Goal: Transaction & Acquisition: Purchase product/service

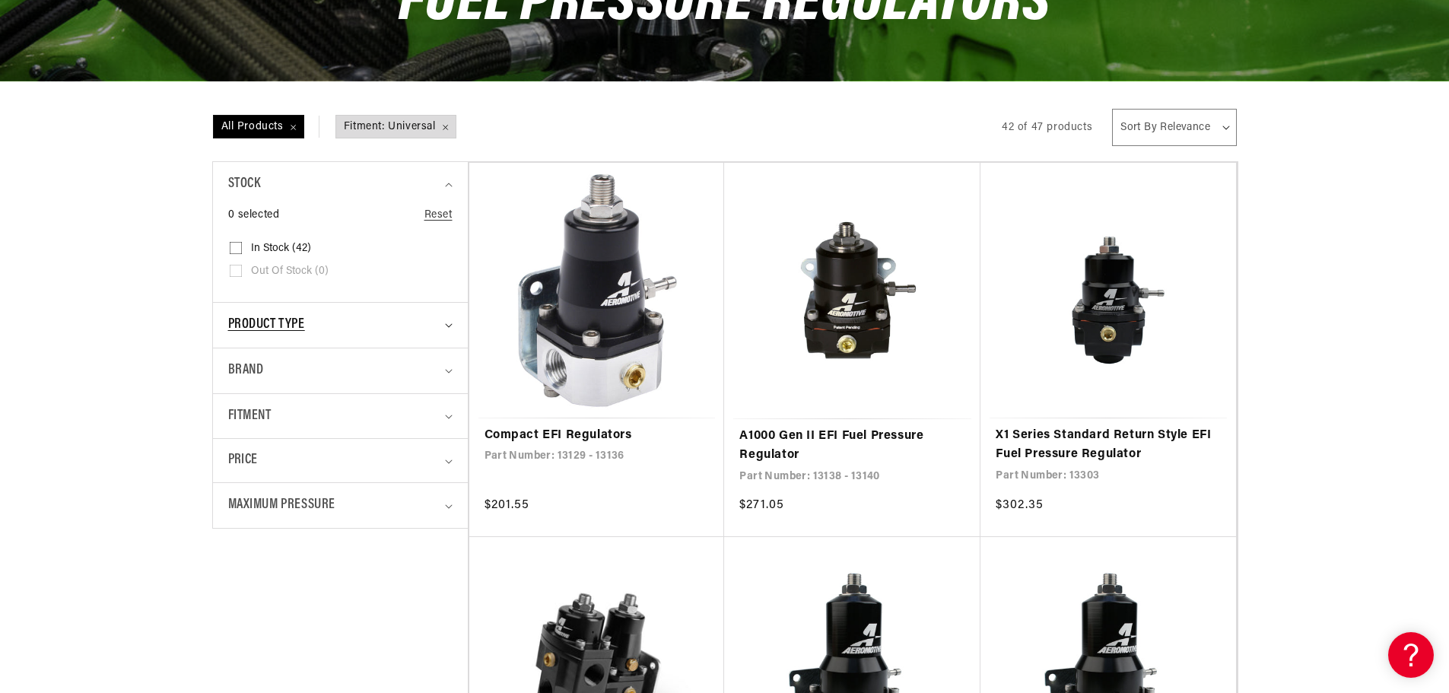
click at [422, 318] on div "Product type" at bounding box center [333, 325] width 211 height 22
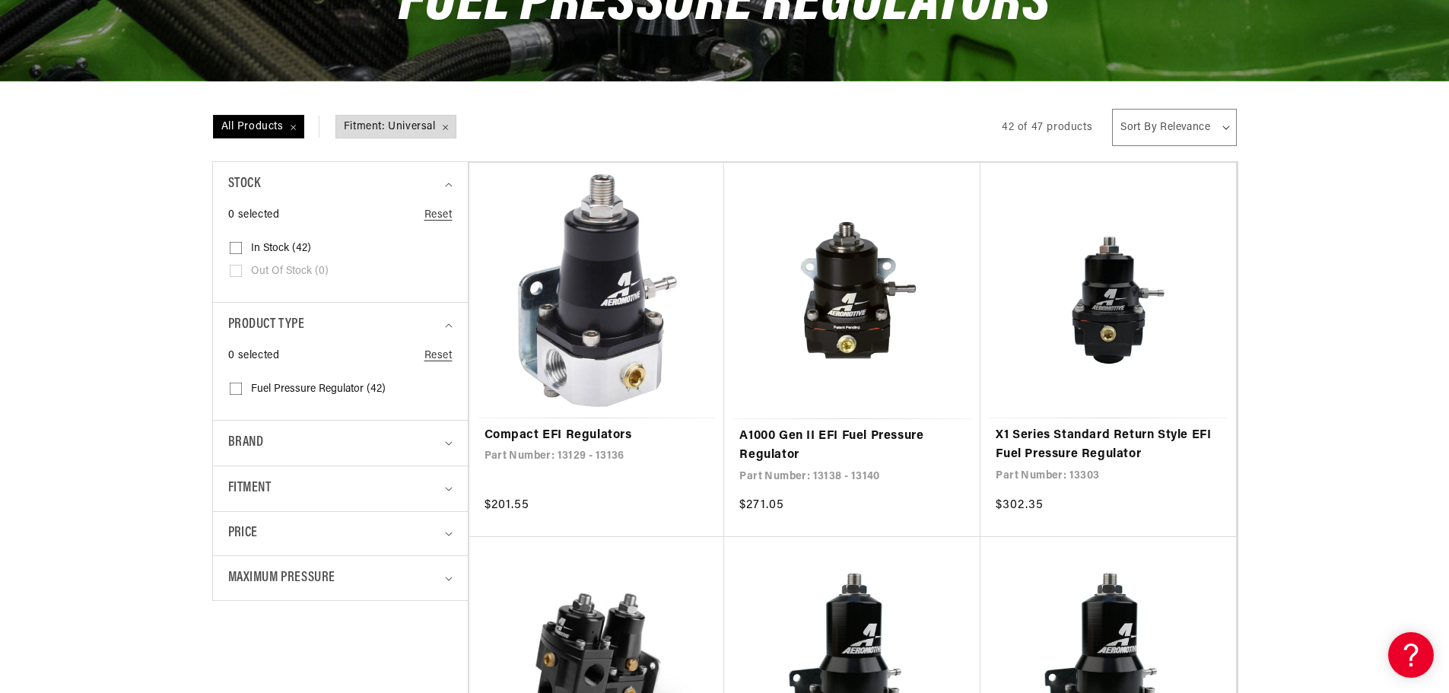
click at [234, 387] on input "Fuel Pressure Regulator (42) Fuel Pressure Regulator (42 products)" at bounding box center [236, 392] width 12 height 12
checkbox input "true"
click at [450, 446] on summary "Brand" at bounding box center [340, 443] width 224 height 45
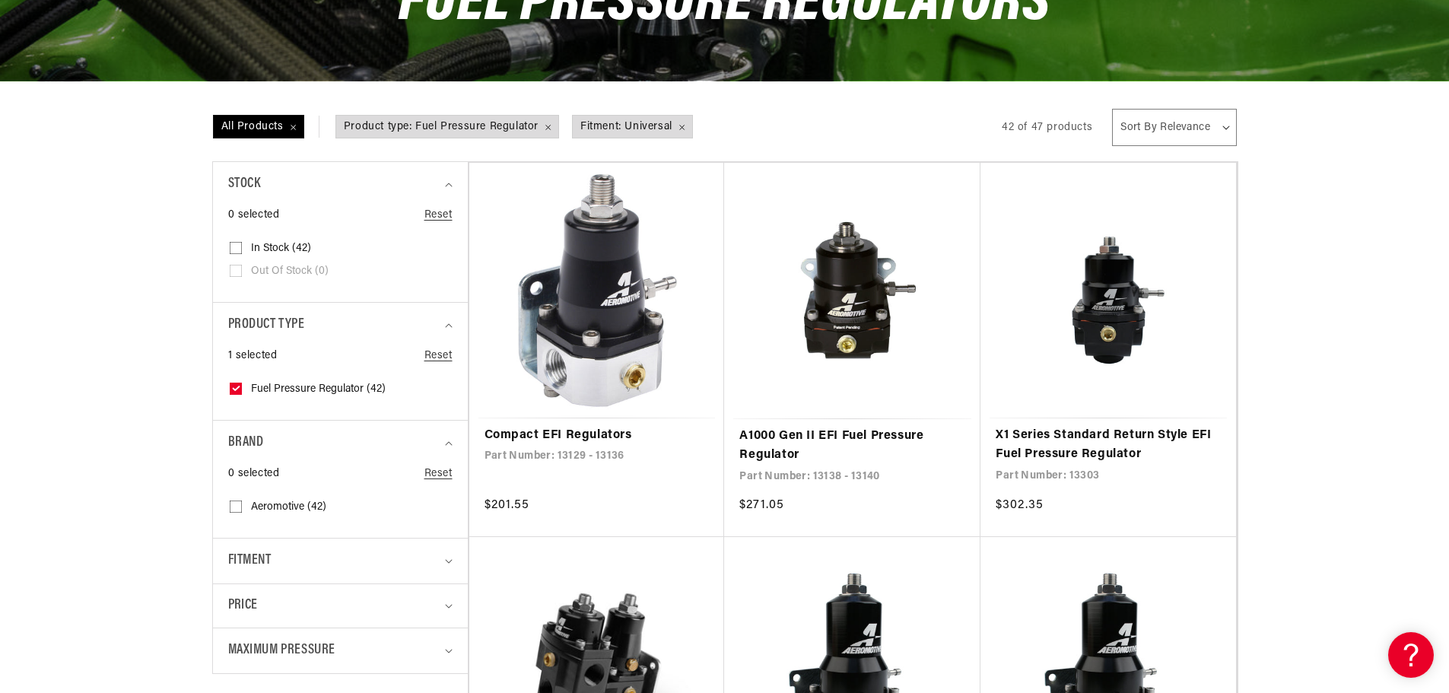
click at [237, 505] on input "Aeromotive (42) Aeromotive (42 products)" at bounding box center [236, 509] width 12 height 12
checkbox input "true"
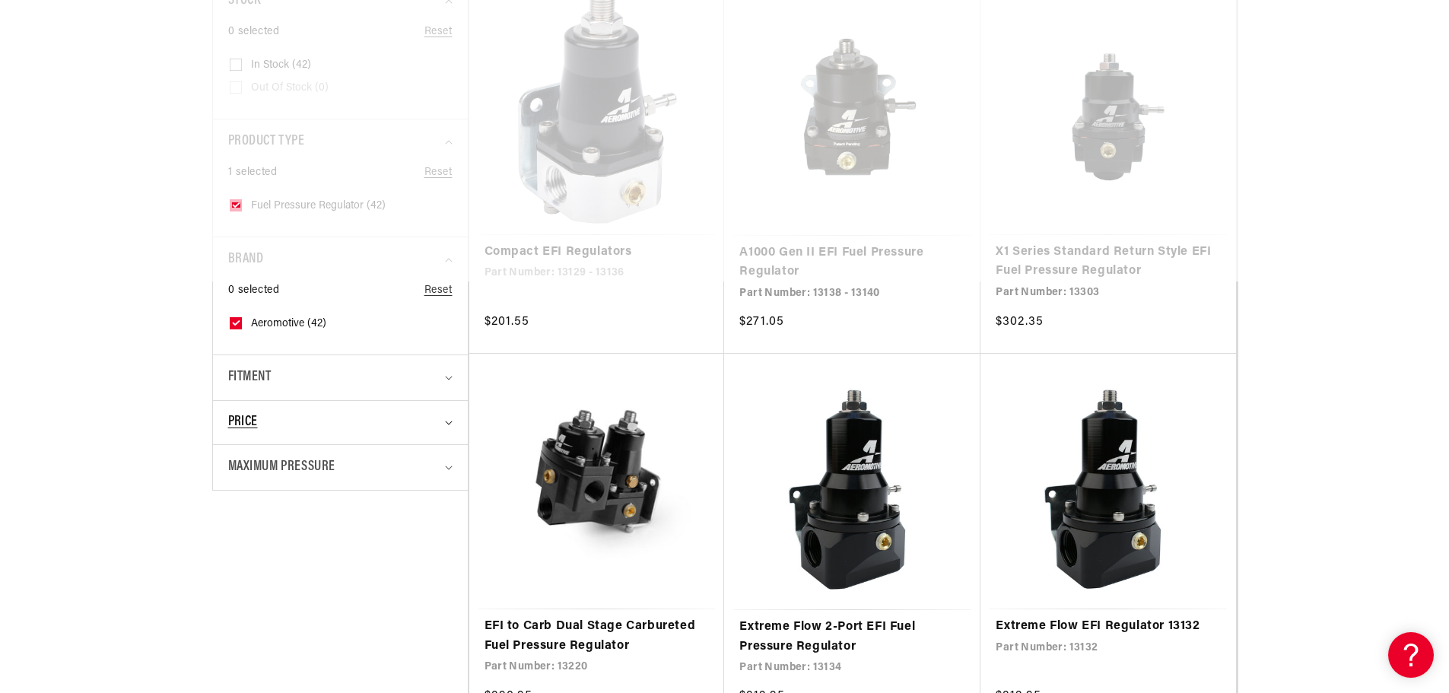
scroll to position [456, 0]
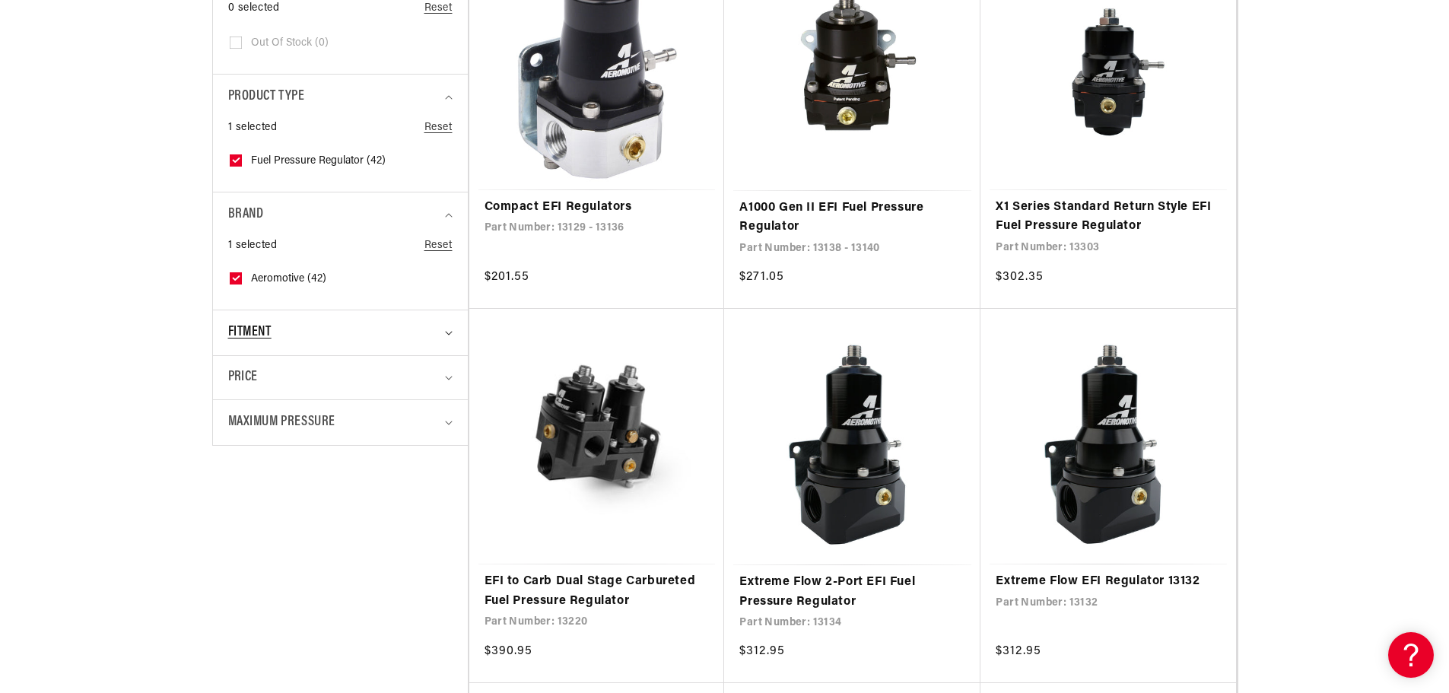
click at [445, 331] on icon "Fitment (1 selected)" at bounding box center [449, 333] width 8 height 5
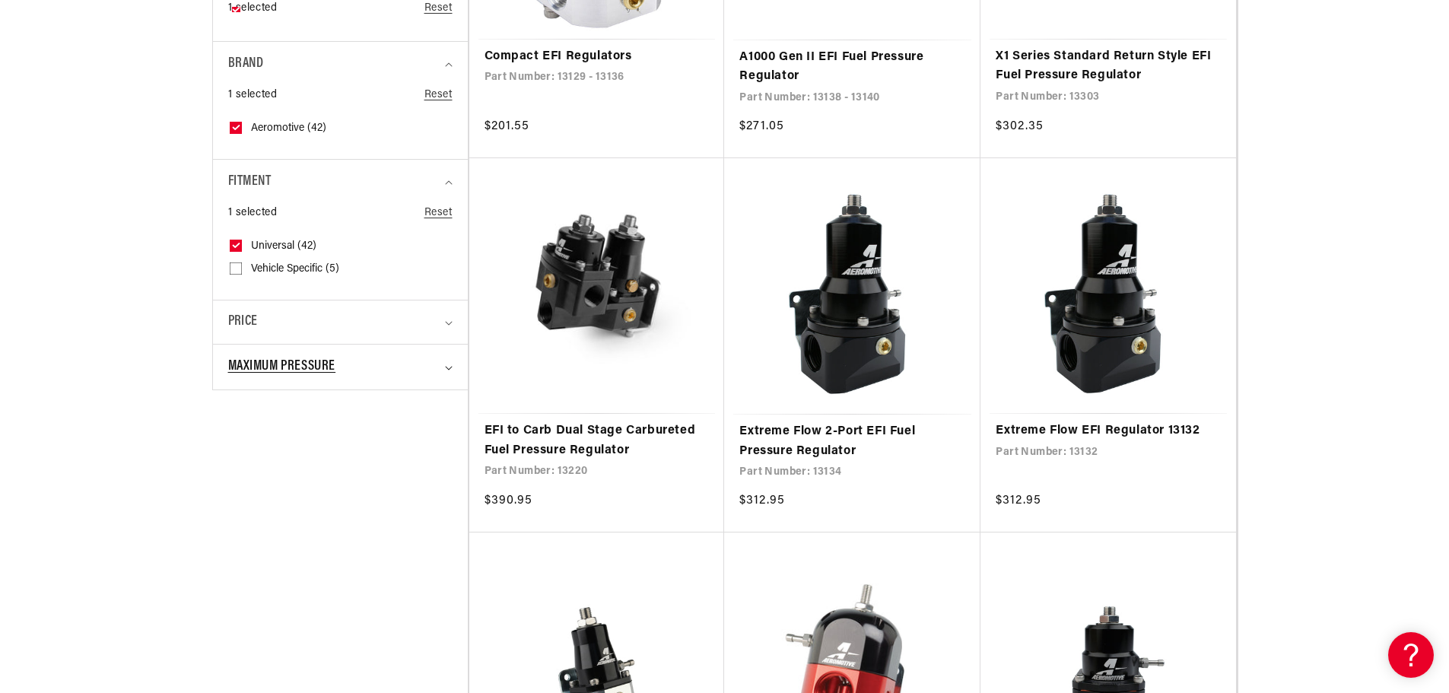
scroll to position [608, 0]
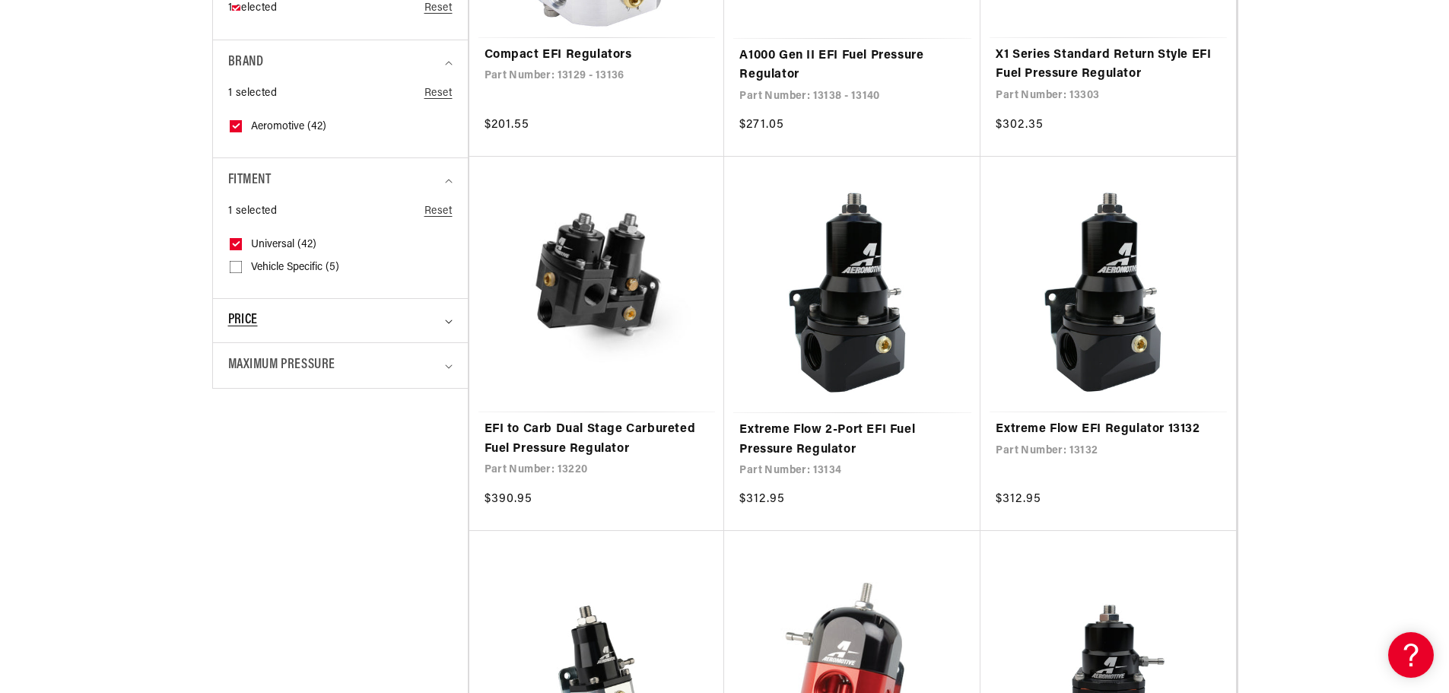
click at [446, 317] on summary "Price" at bounding box center [340, 320] width 224 height 43
click at [447, 317] on summary "Price" at bounding box center [340, 320] width 224 height 43
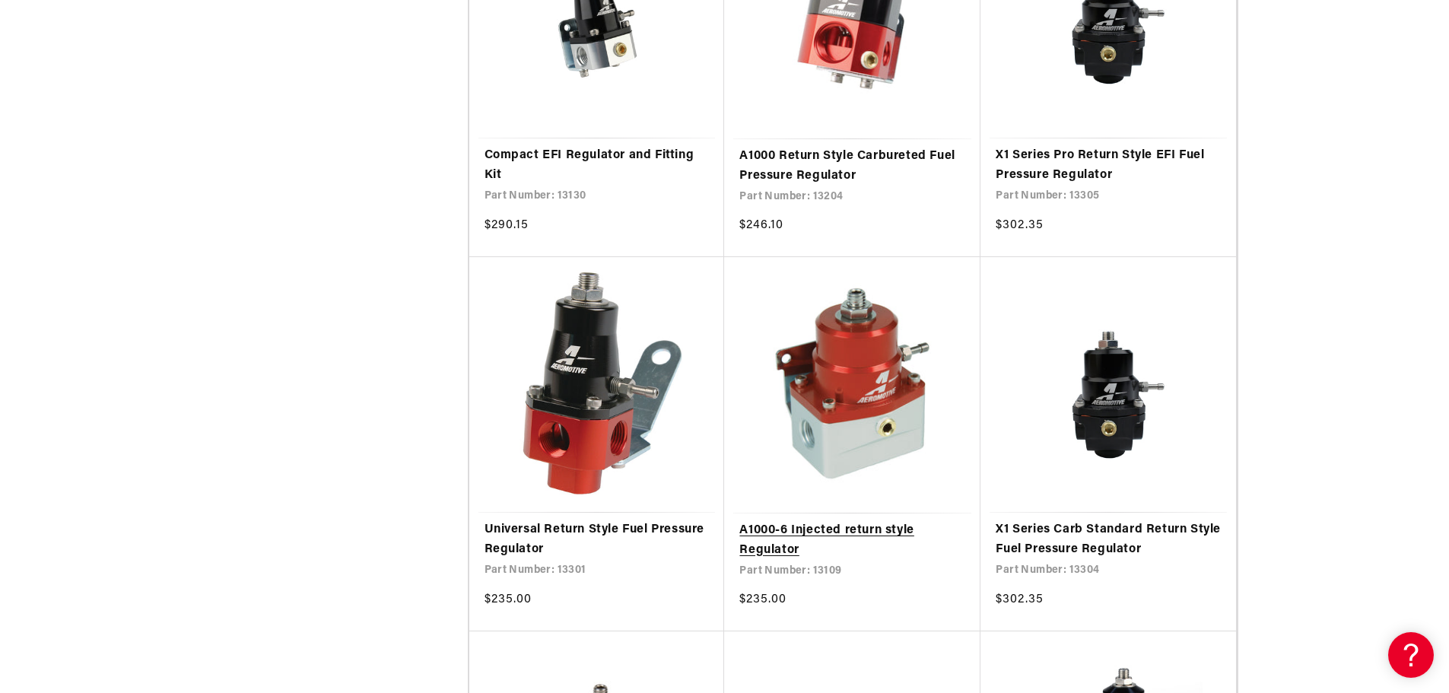
scroll to position [1293, 0]
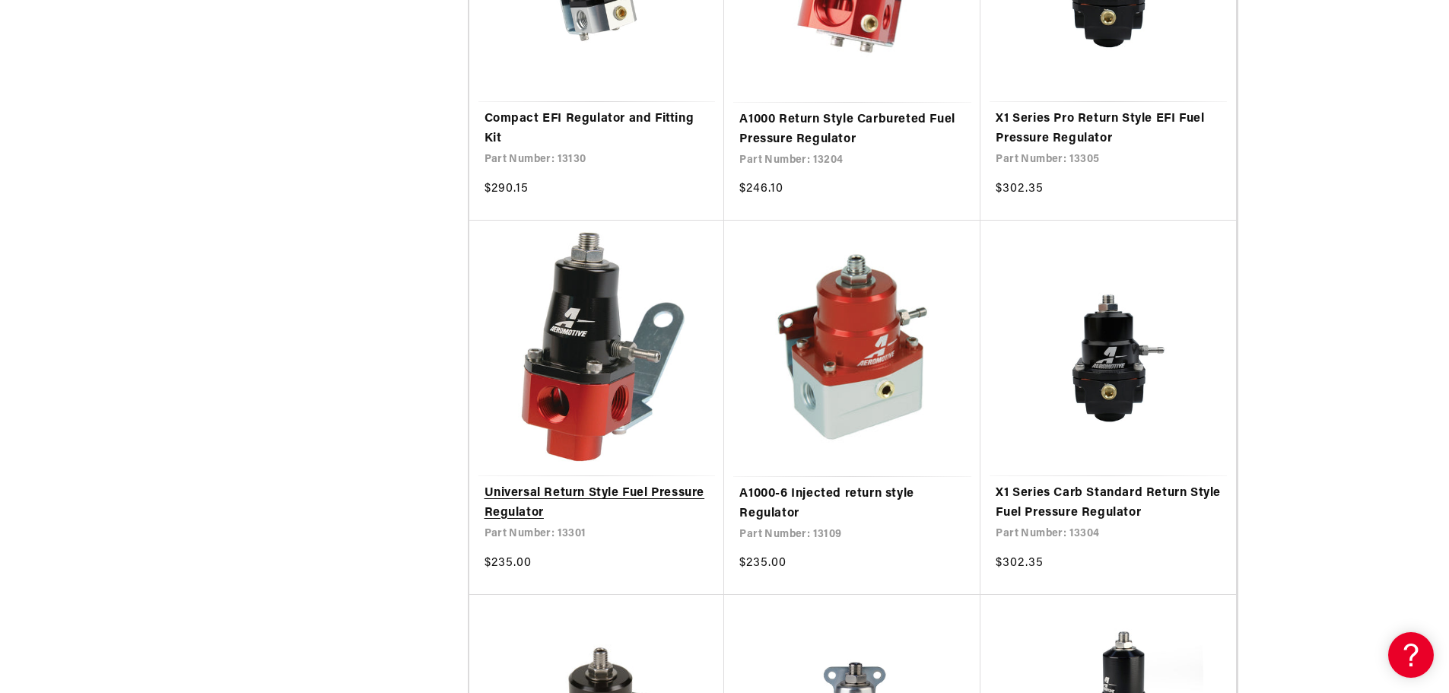
click at [621, 484] on link "Universal Return Style Fuel Pressure Regulator" at bounding box center [596, 503] width 225 height 39
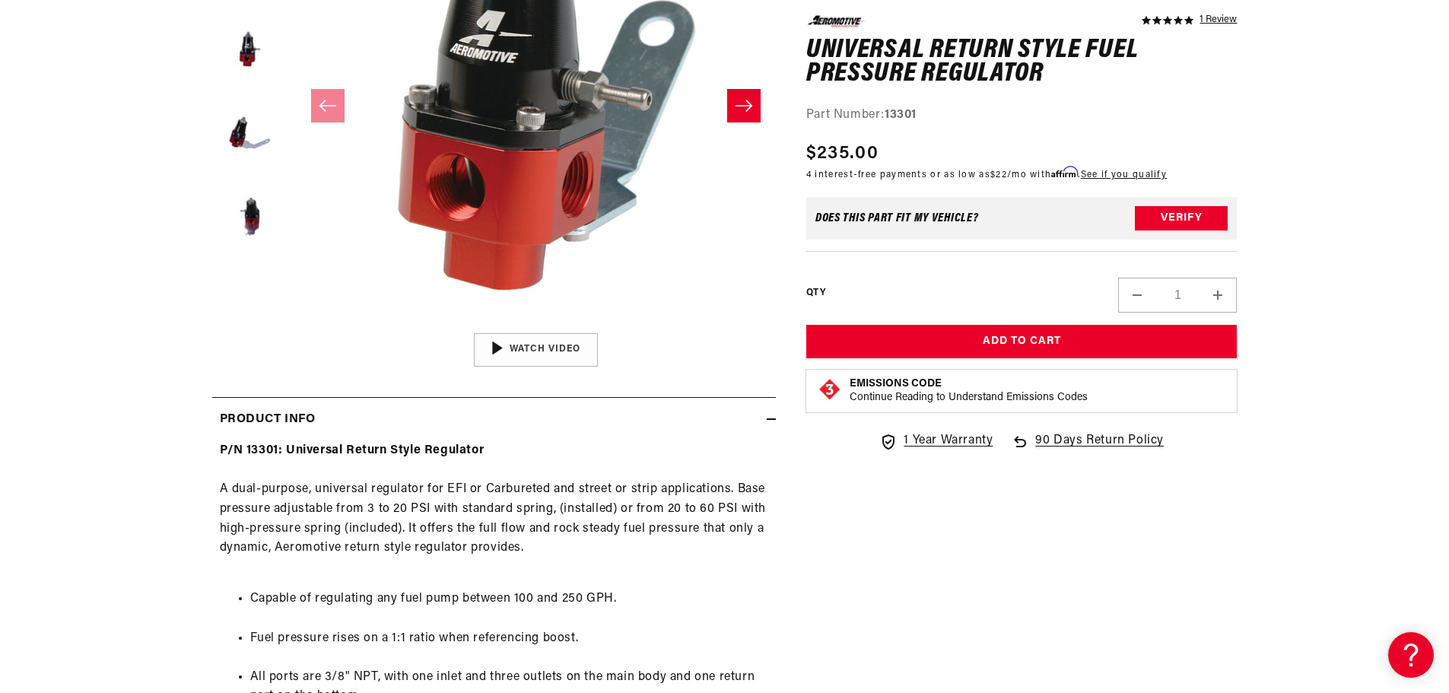
scroll to position [380, 0]
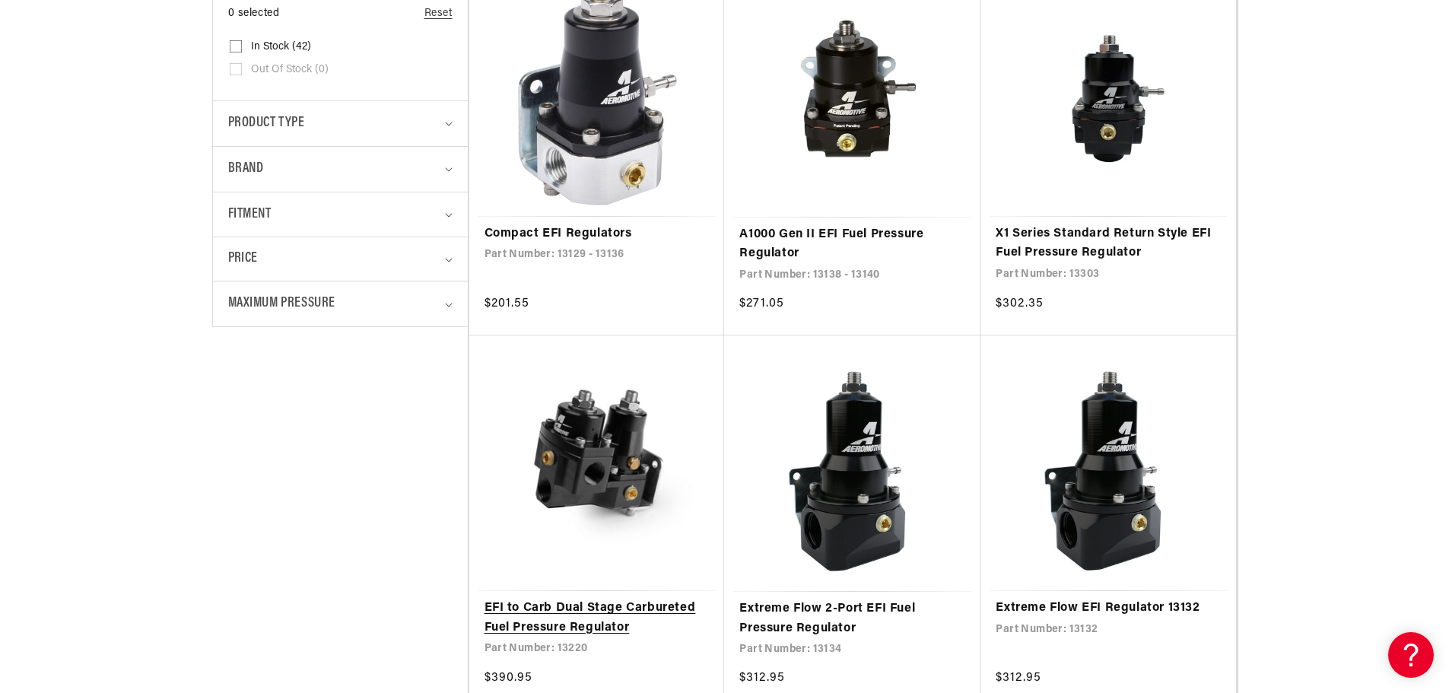
scroll to position [456, 0]
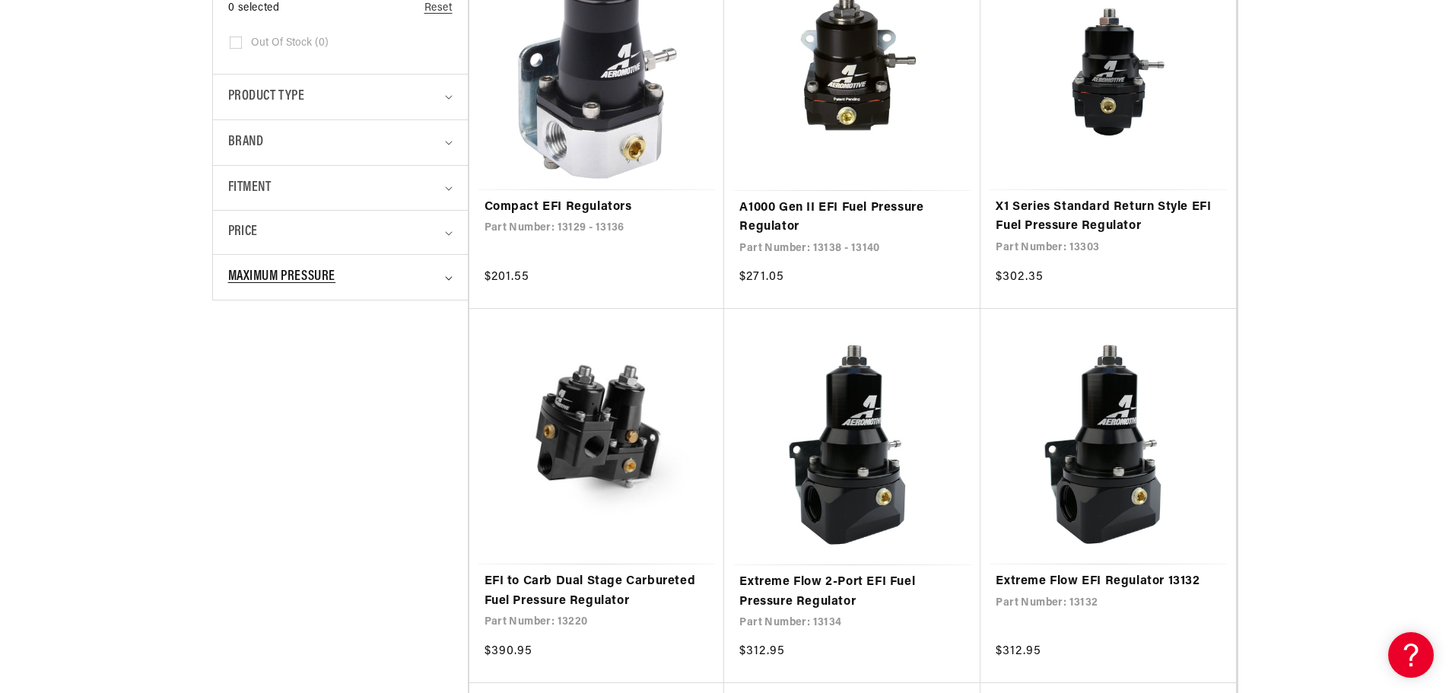
click at [449, 278] on icon "Maximum Pressure (0 selected)" at bounding box center [449, 278] width 8 height 5
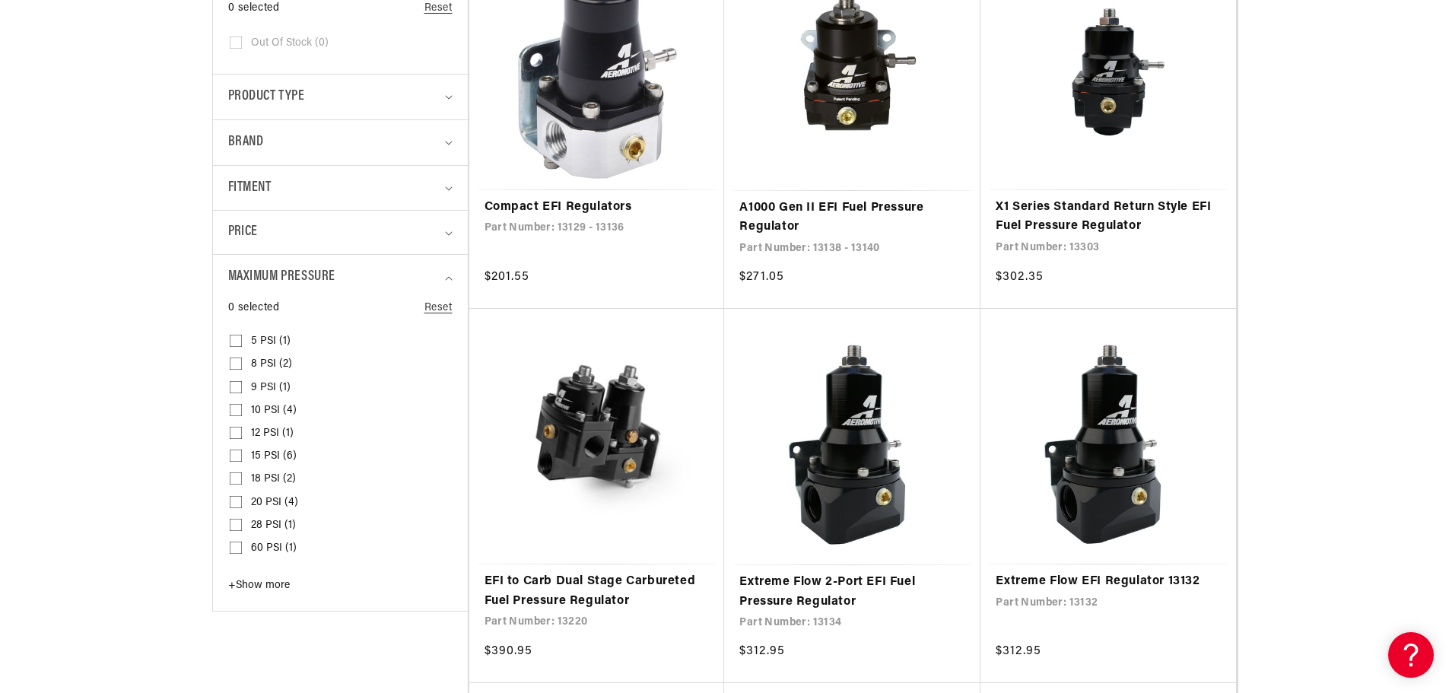
click at [265, 582] on span "+ Show more" at bounding box center [259, 584] width 62 height 11
click at [235, 568] on input "70 PSI (1) 70 PSI (1 product)" at bounding box center [236, 573] width 12 height 12
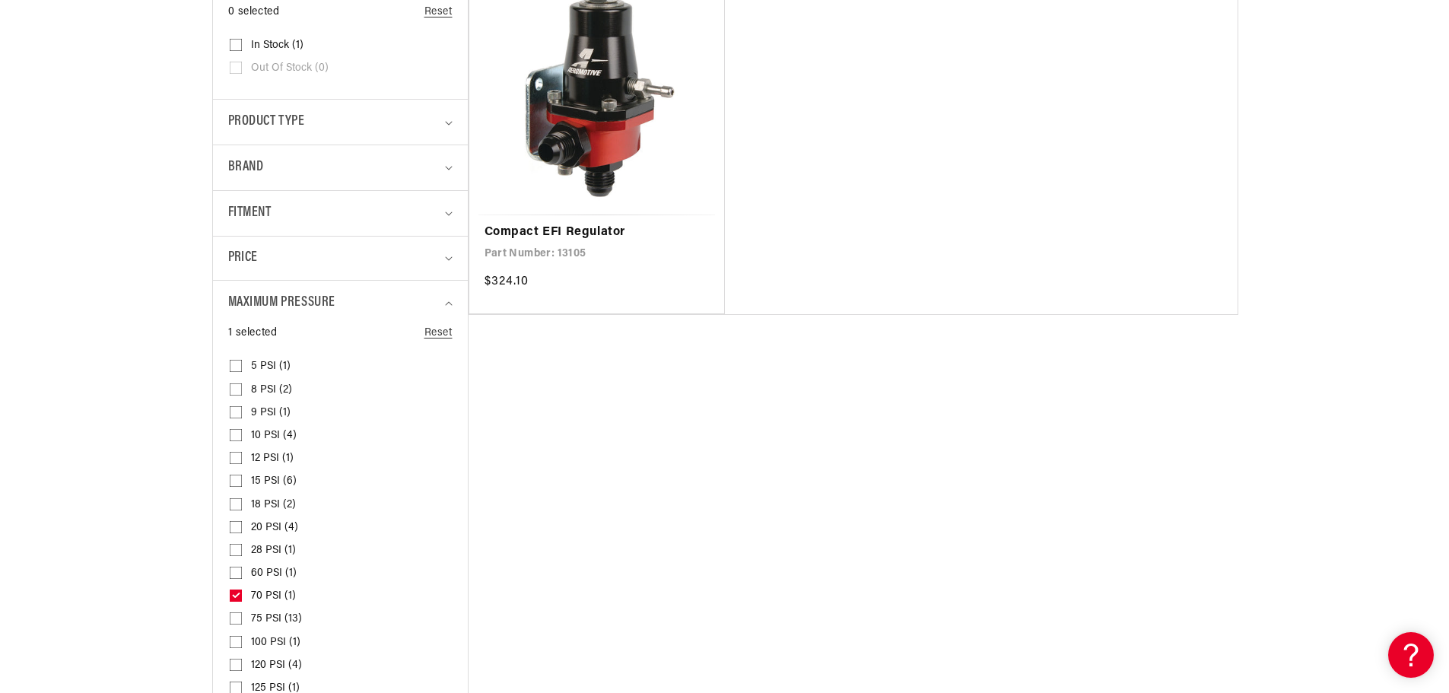
click at [236, 591] on icon at bounding box center [236, 595] width 12 height 12
click at [236, 592] on input "70 PSI (1) 70 PSI (1 product)" at bounding box center [236, 598] width 12 height 12
checkbox input "false"
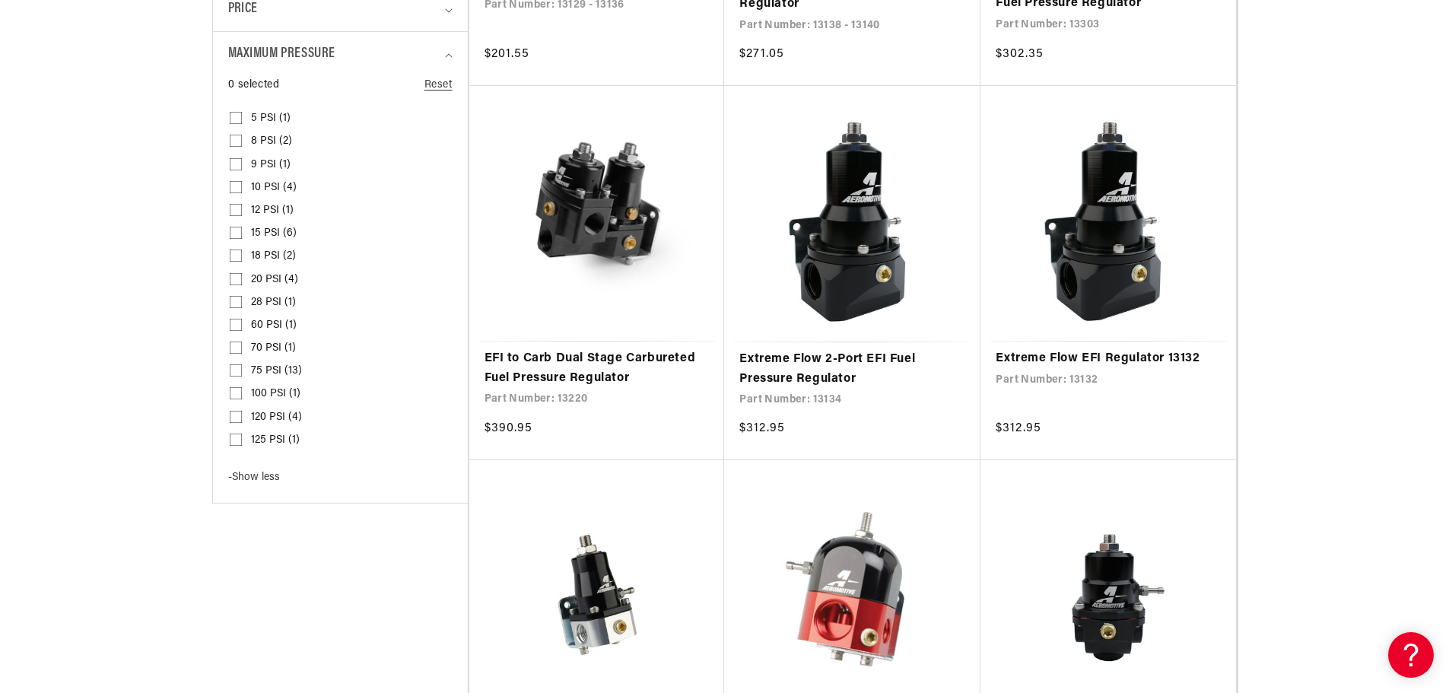
scroll to position [684, 0]
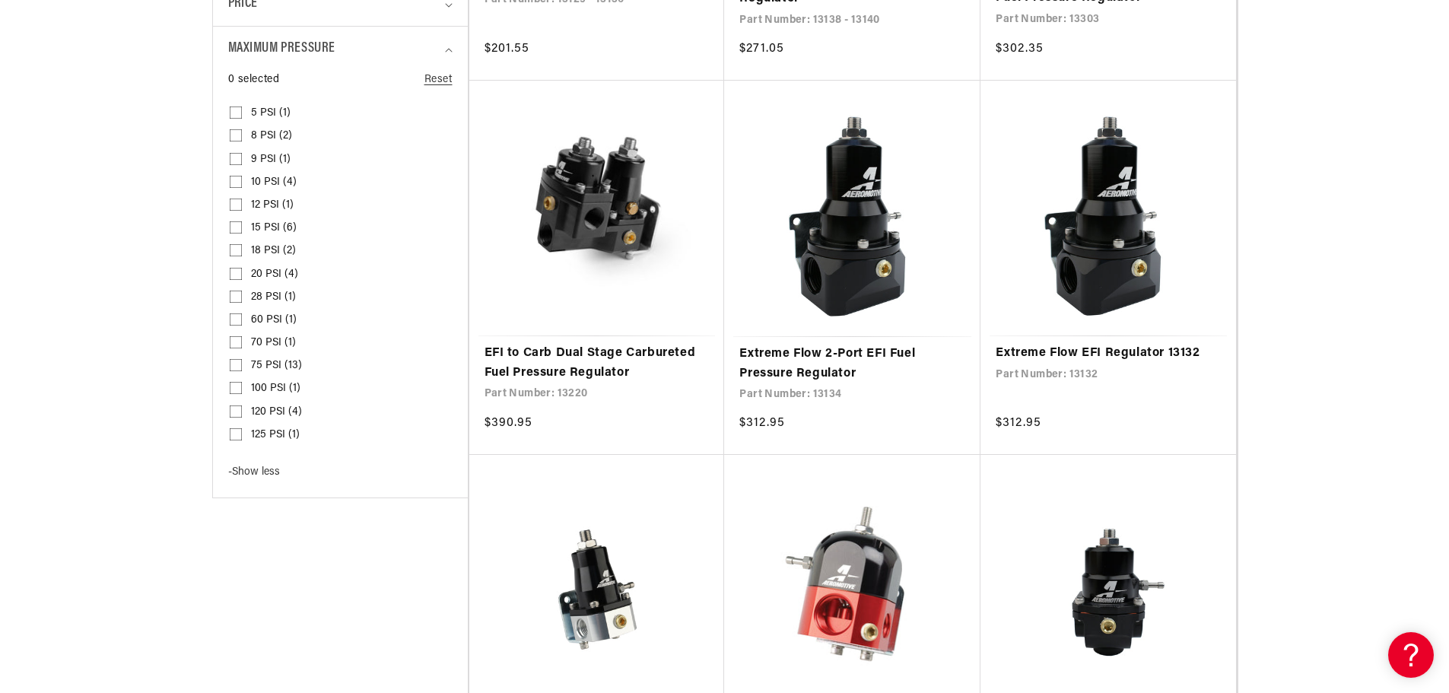
click at [235, 363] on input "75 PSI (13) 75 PSI (13 products)" at bounding box center [236, 368] width 12 height 12
checkbox input "true"
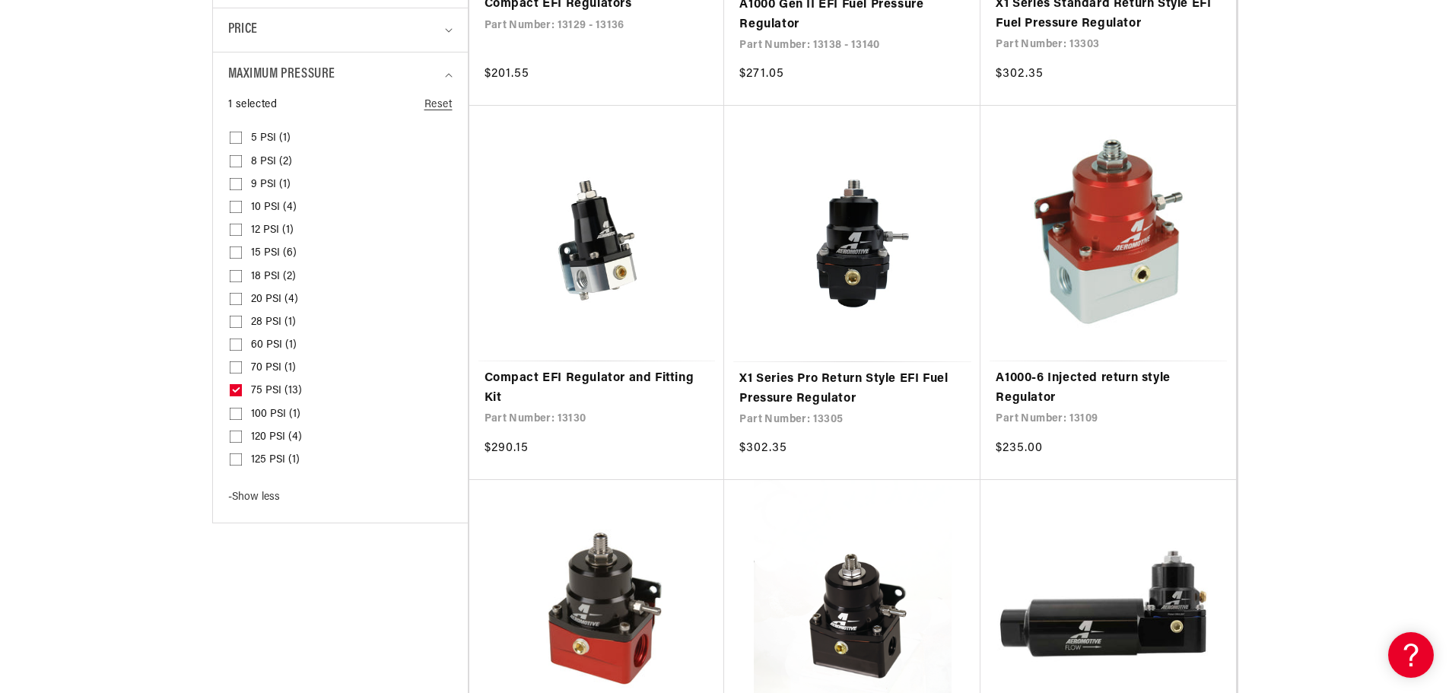
click at [236, 365] on input "70 PSI (1) 70 PSI (1 product)" at bounding box center [236, 370] width 12 height 12
checkbox input "true"
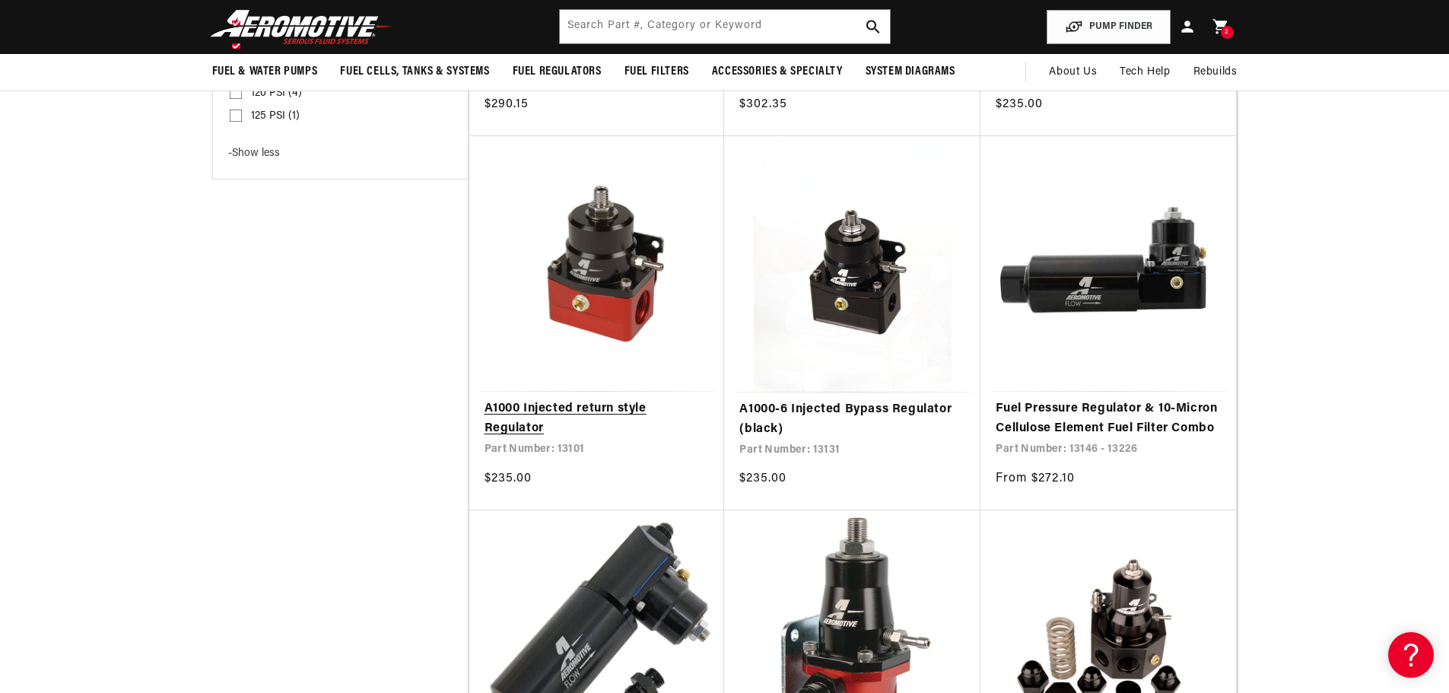
scroll to position [989, 0]
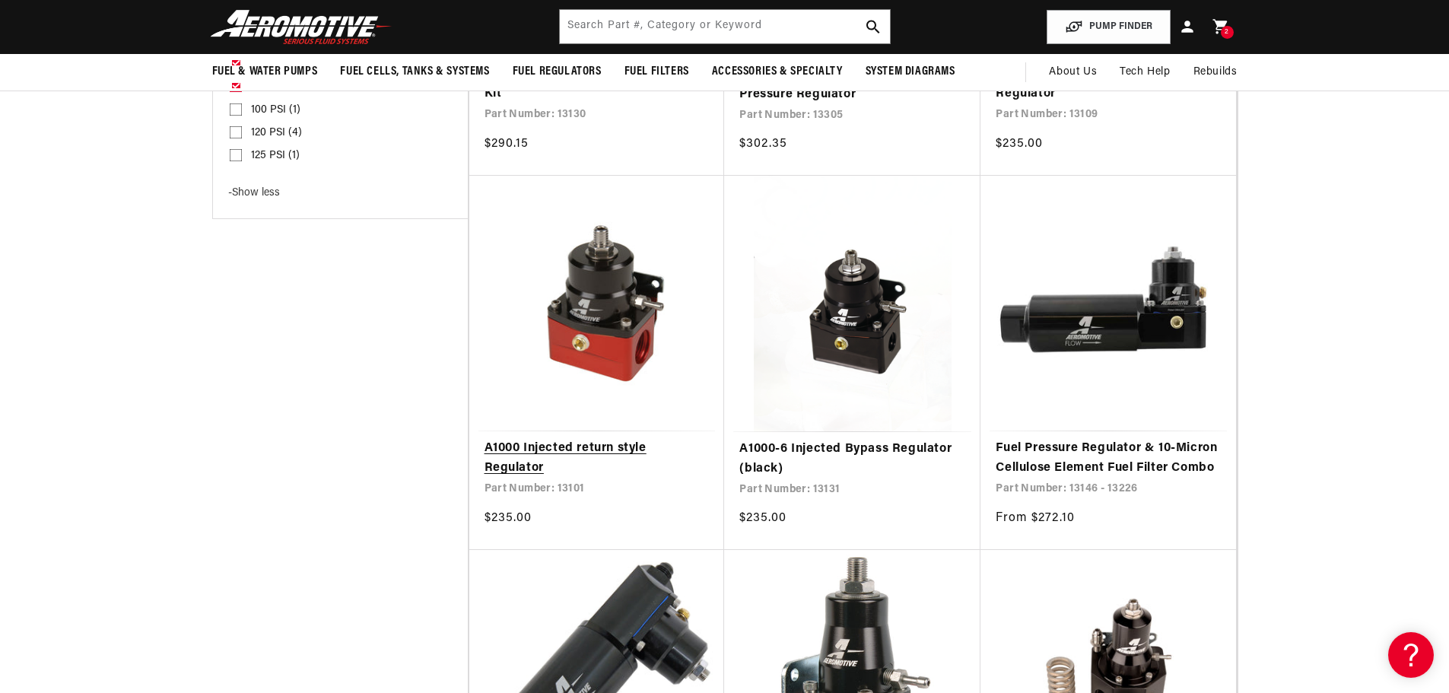
click at [557, 443] on link "A1000 Injected return style Regulator" at bounding box center [596, 458] width 225 height 39
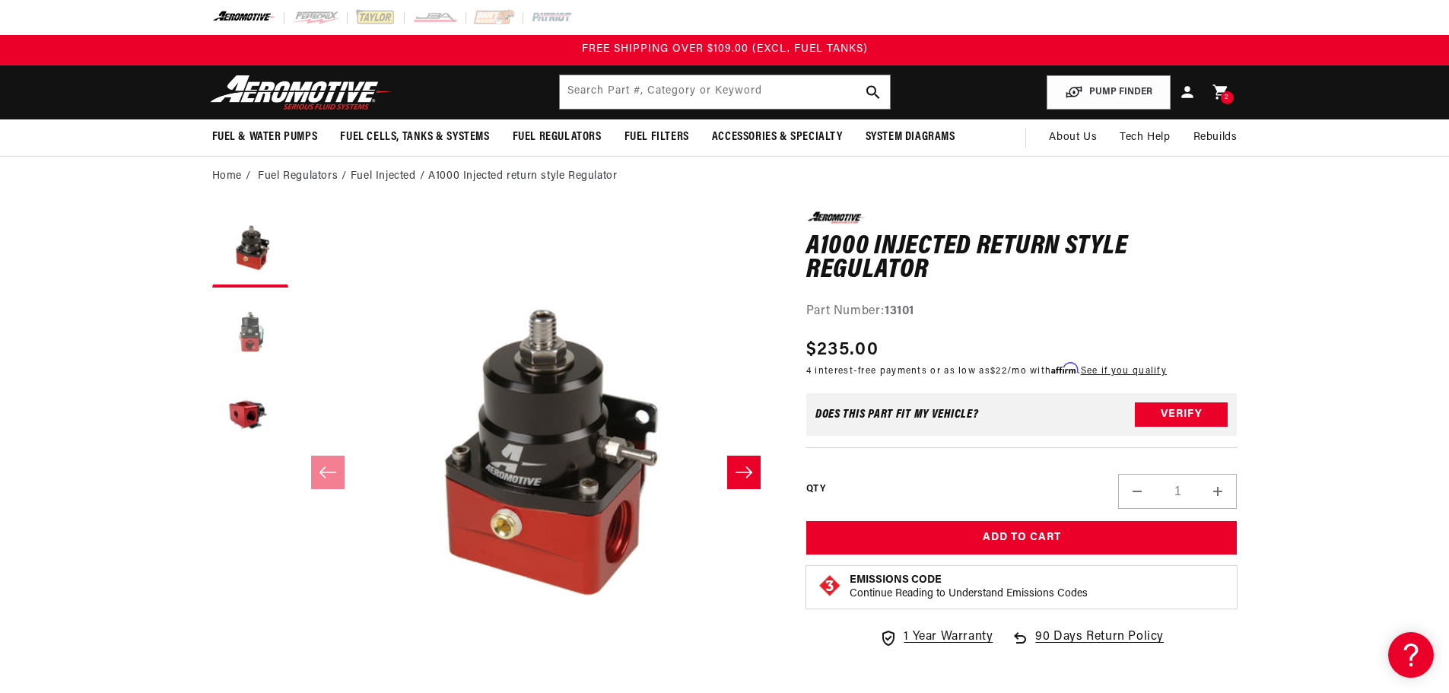
click at [257, 338] on button "Load image 2 in gallery view" at bounding box center [250, 333] width 76 height 76
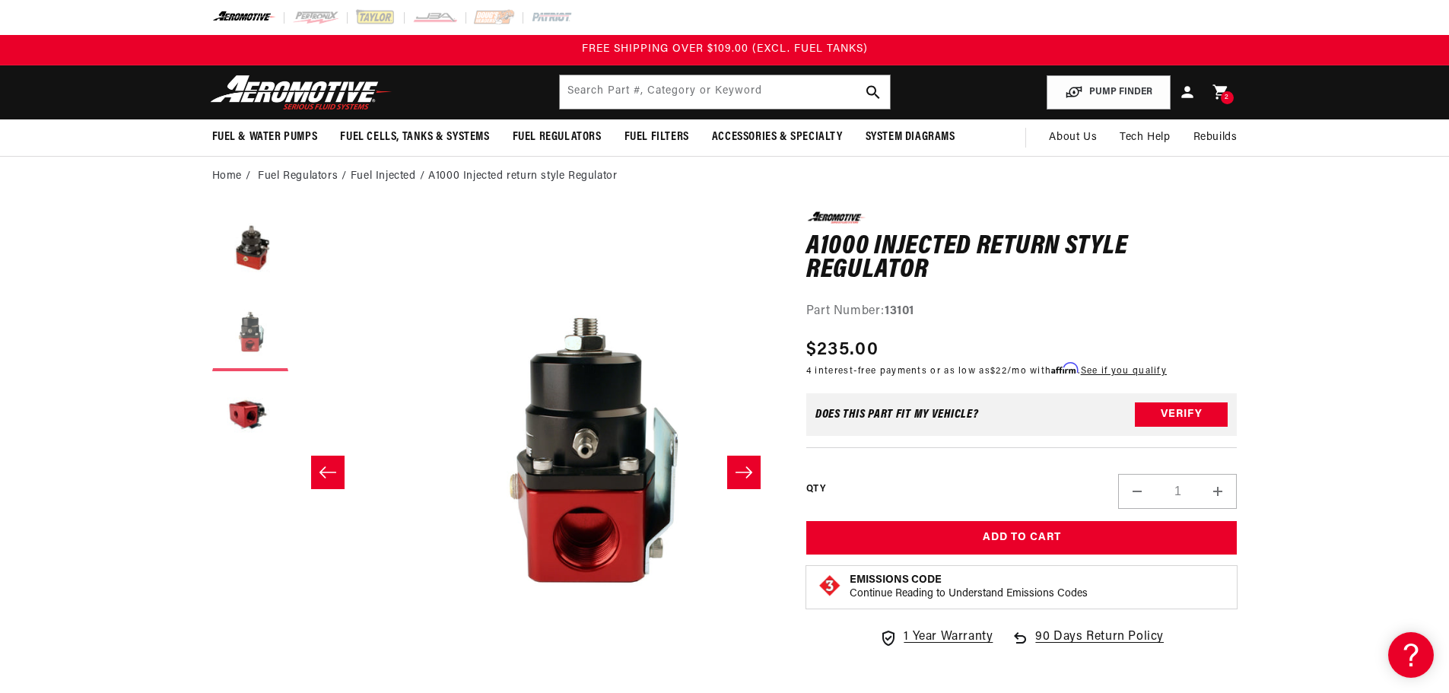
scroll to position [0, 480]
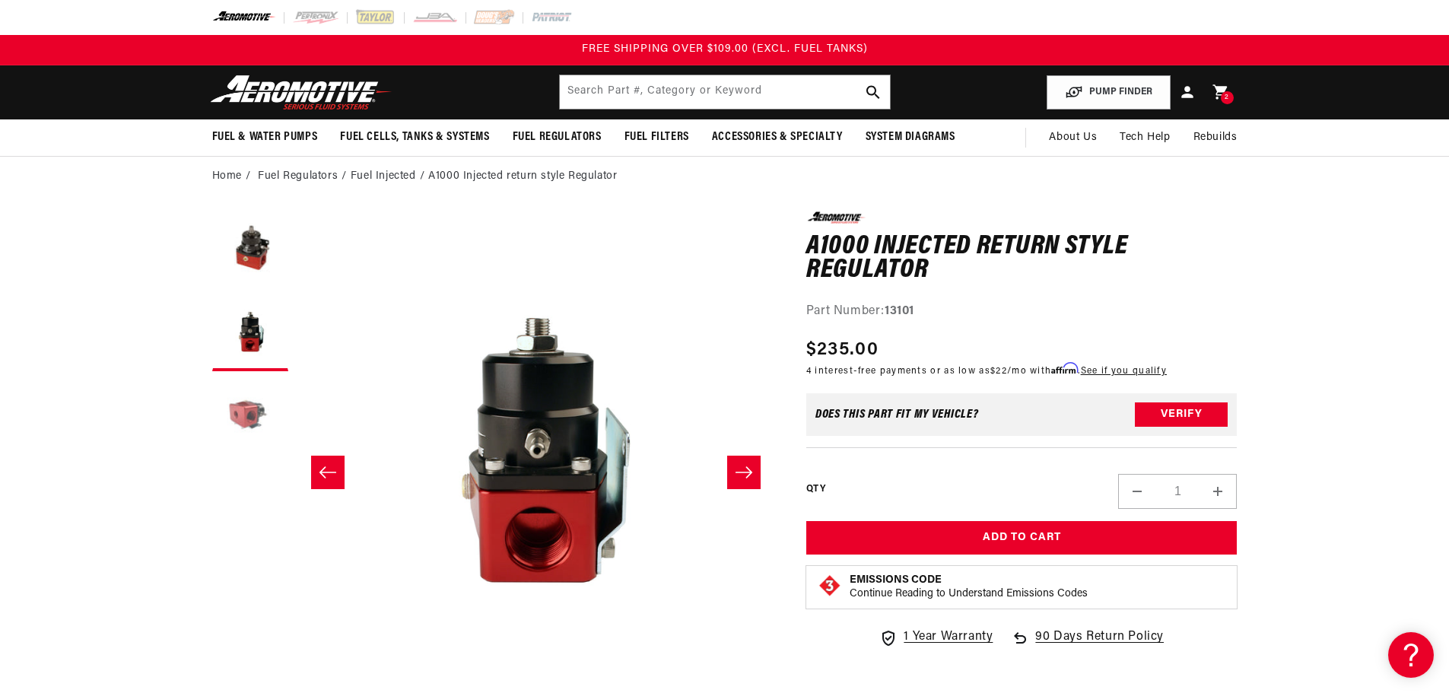
click at [252, 410] on button "Load image 3 in gallery view" at bounding box center [250, 417] width 76 height 76
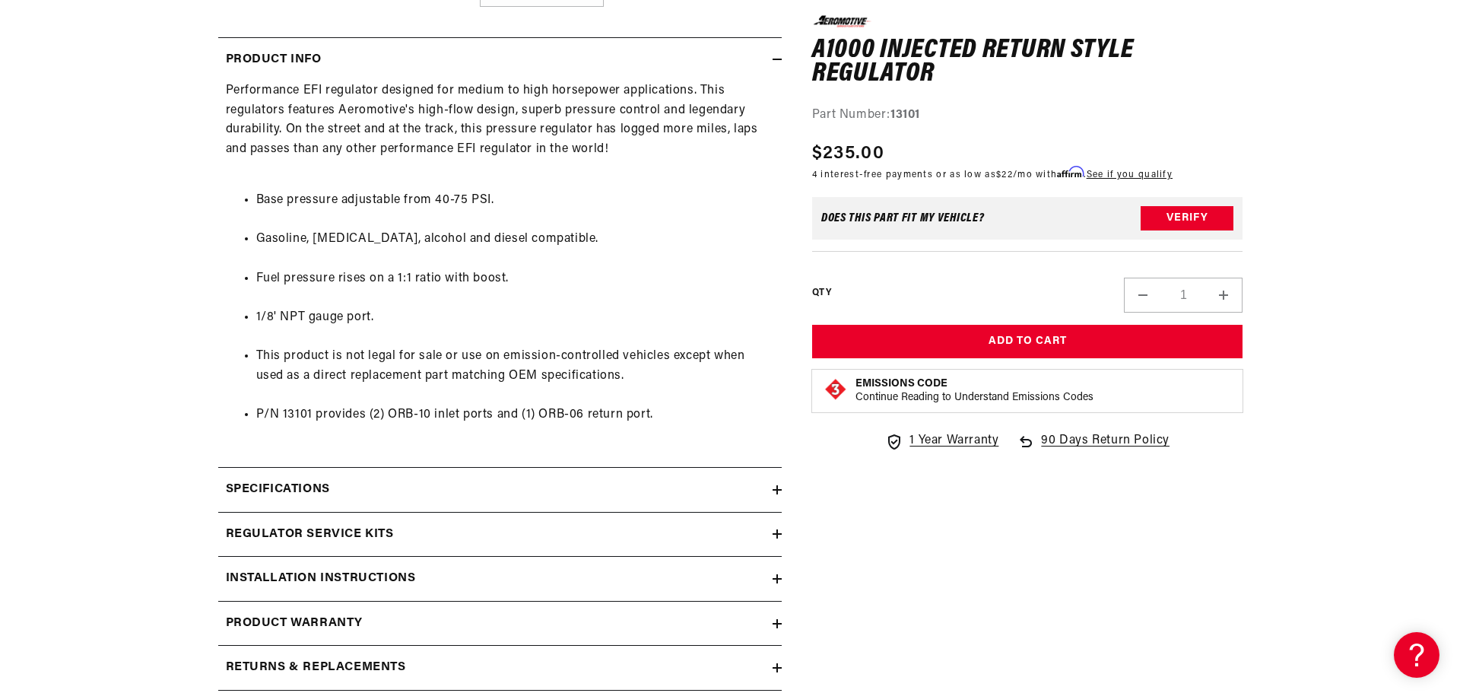
scroll to position [760, 0]
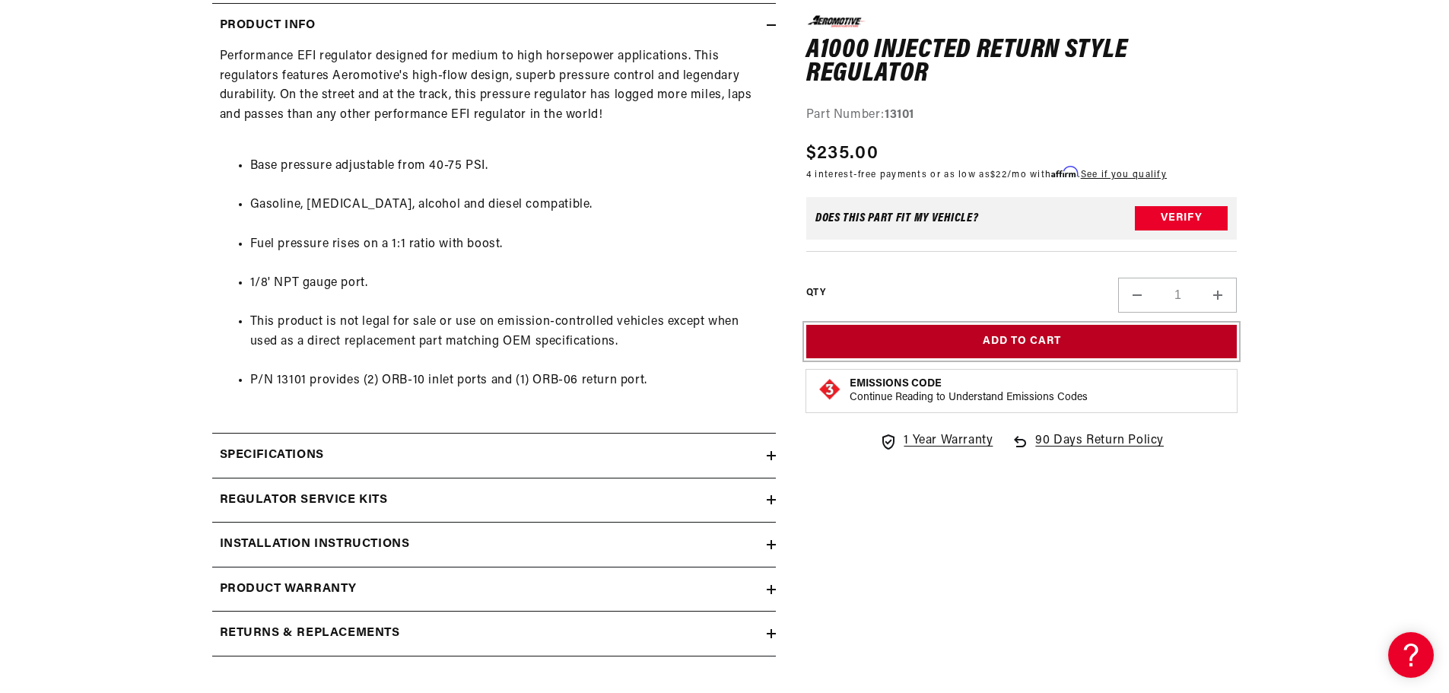
click at [985, 341] on button "Add to Cart" at bounding box center [1021, 342] width 431 height 34
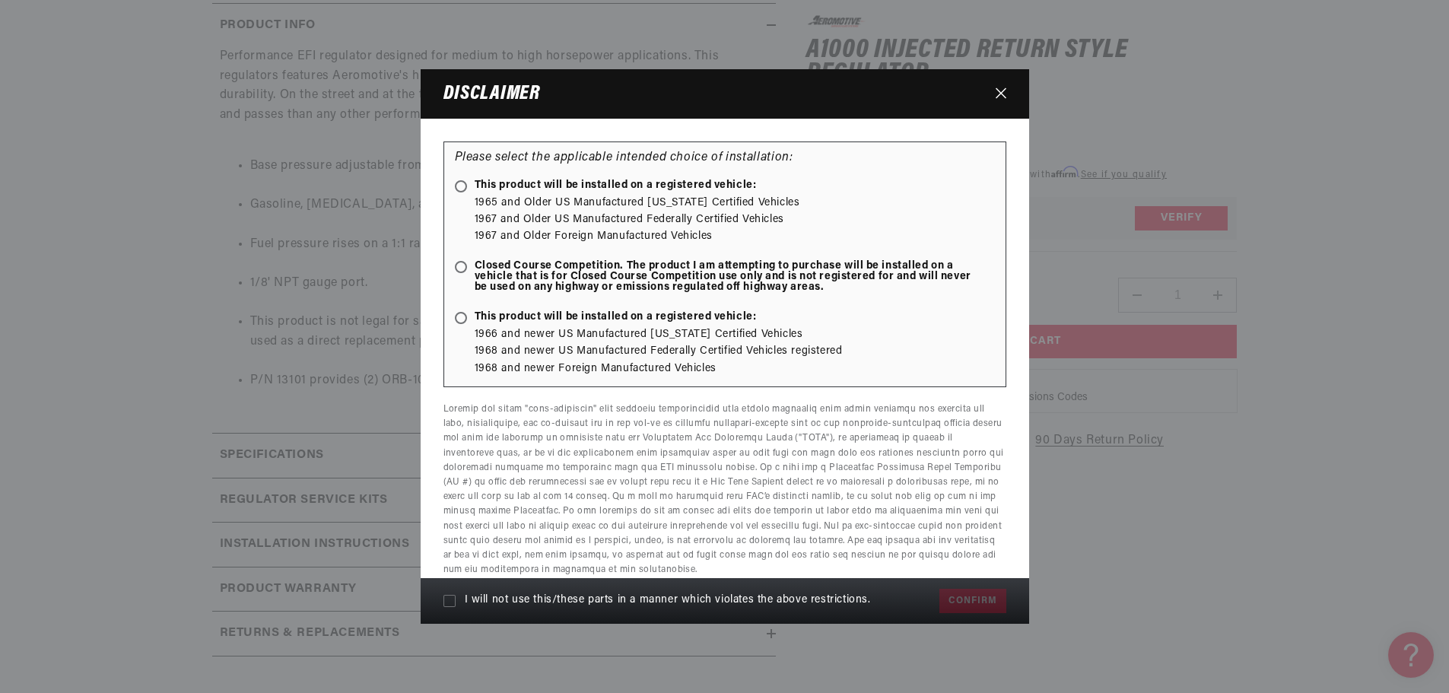
click at [459, 184] on ellipse at bounding box center [460, 185] width 7 height 7
click at [459, 184] on input "This product will be installed on a registered vehicle:" at bounding box center [464, 187] width 10 height 10
radio input "true"
click at [452, 595] on icon at bounding box center [449, 601] width 12 height 12
click at [452, 595] on input "I will not use this/these parts in a manner which violates the above restrictio…" at bounding box center [449, 601] width 12 height 12
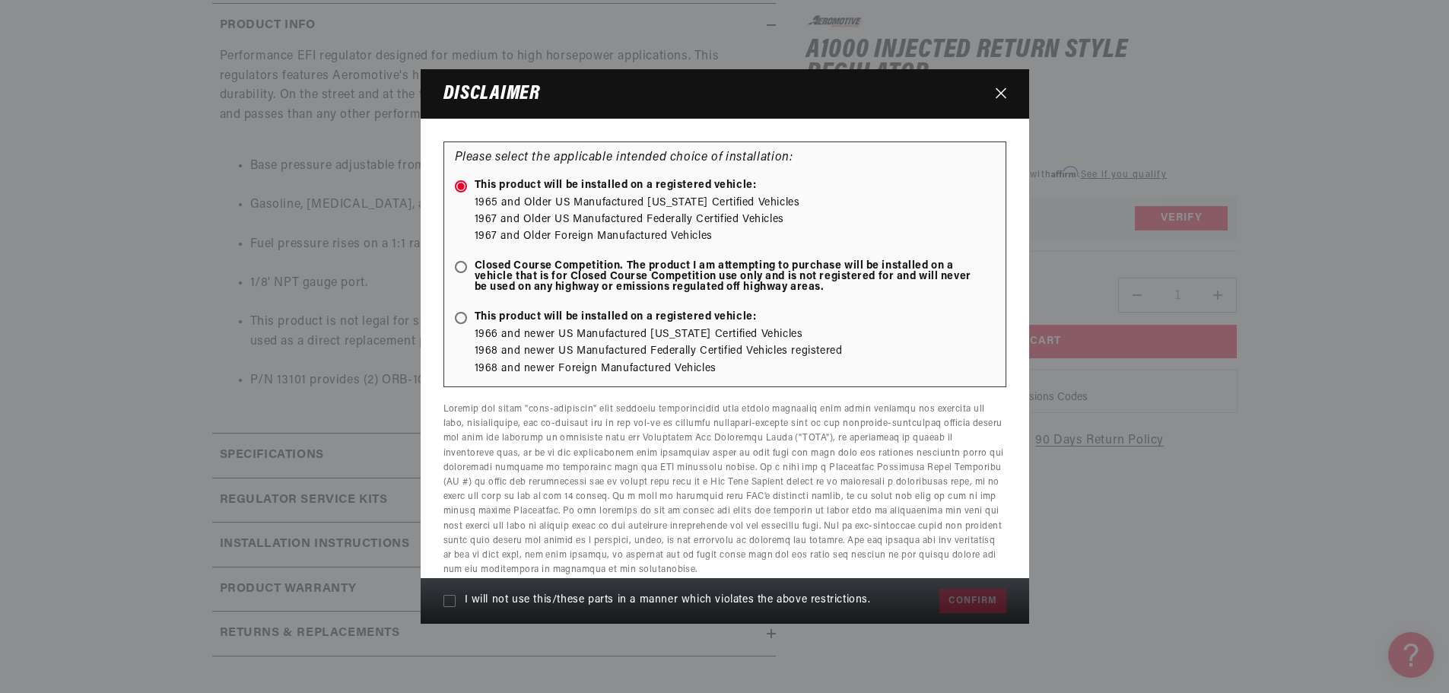
checkbox input "true"
drag, startPoint x: 963, startPoint y: 588, endPoint x: 963, endPoint y: 595, distance: 7.6
click at [963, 591] on button "Confirm" at bounding box center [972, 601] width 66 height 24
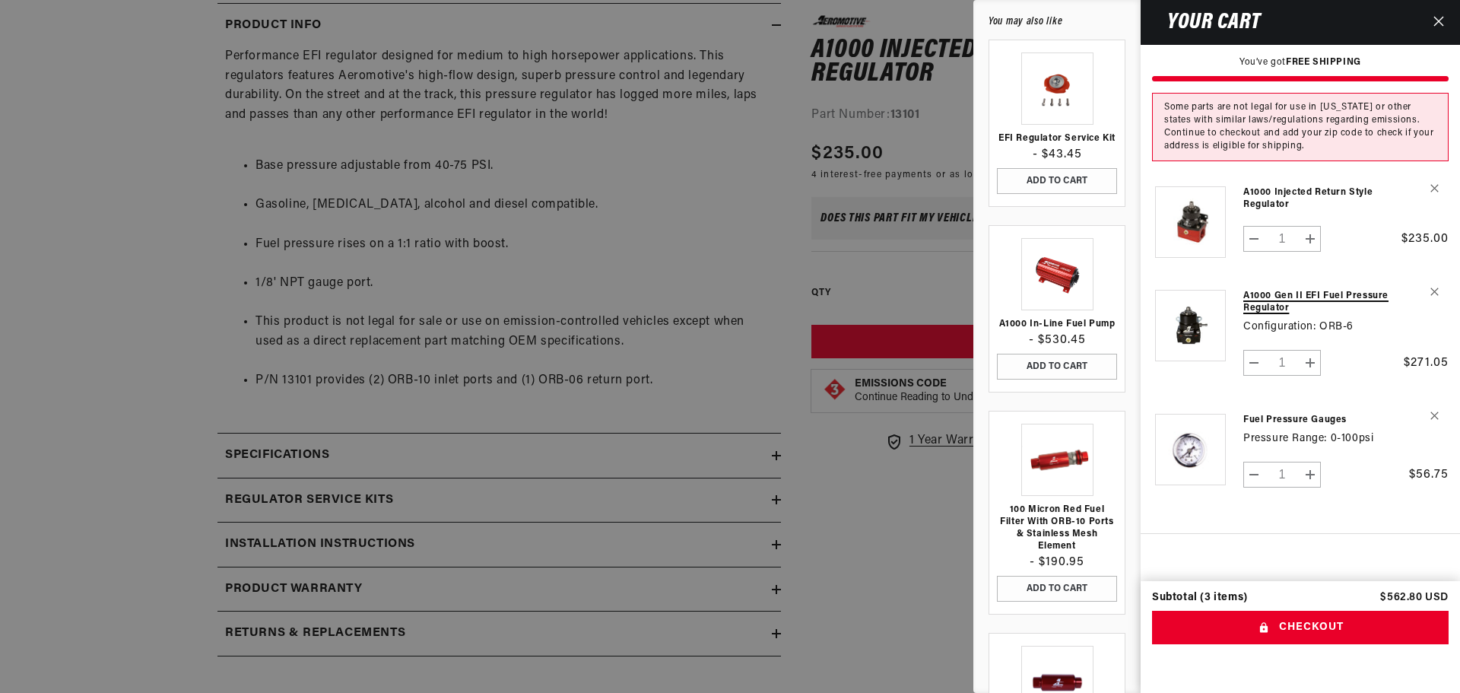
click at [1277, 305] on link "A1000 Gen II EFI Fuel Pressure Regulator" at bounding box center [1318, 302] width 151 height 24
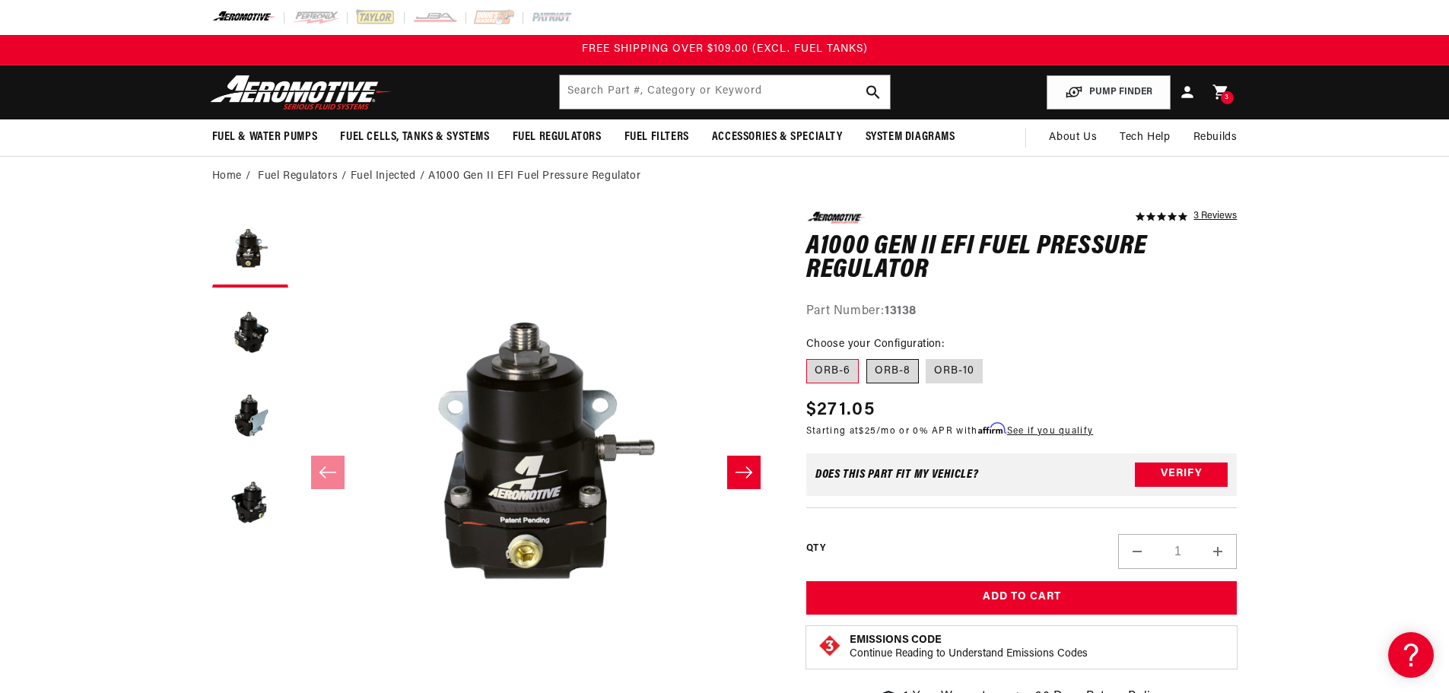
click at [883, 366] on label "ORB-8" at bounding box center [892, 371] width 52 height 24
click at [867, 357] on input "ORB-8" at bounding box center [866, 356] width 1 height 1
radio input "true"
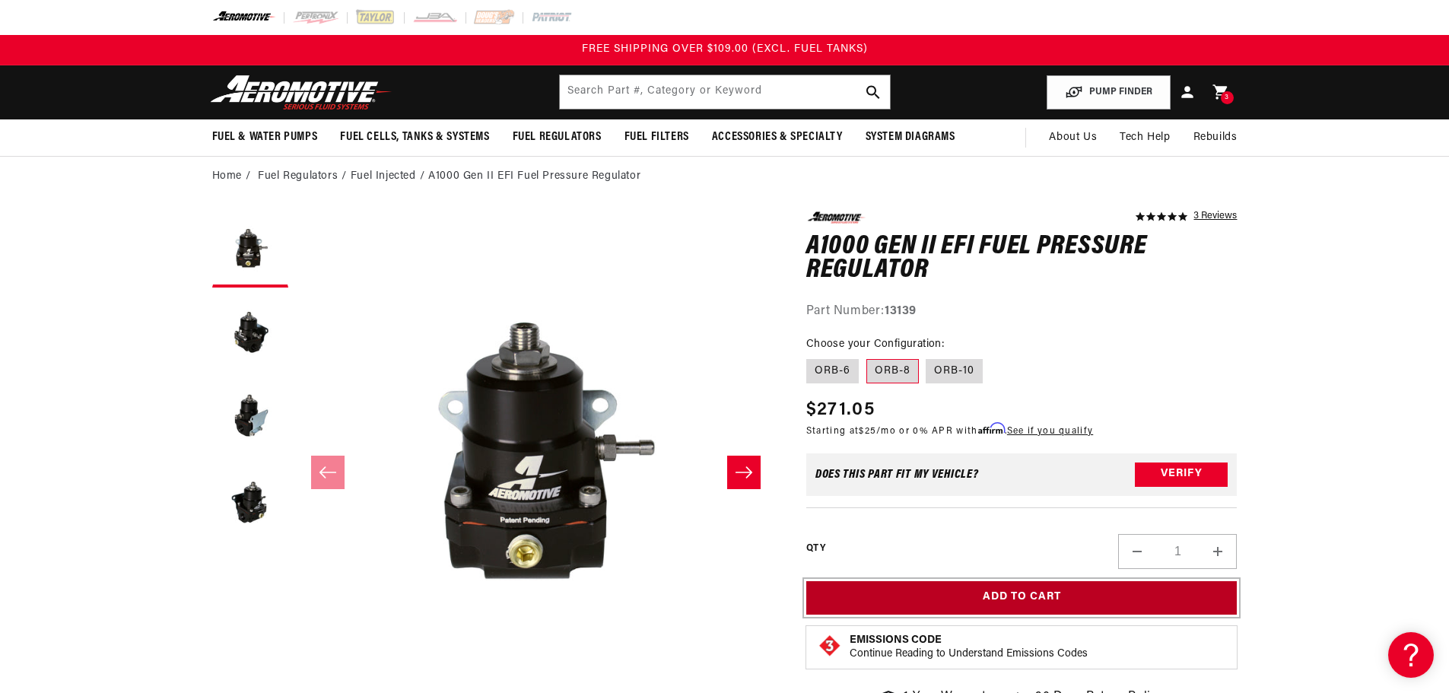
click at [995, 605] on button "Add to Cart" at bounding box center [1021, 598] width 431 height 34
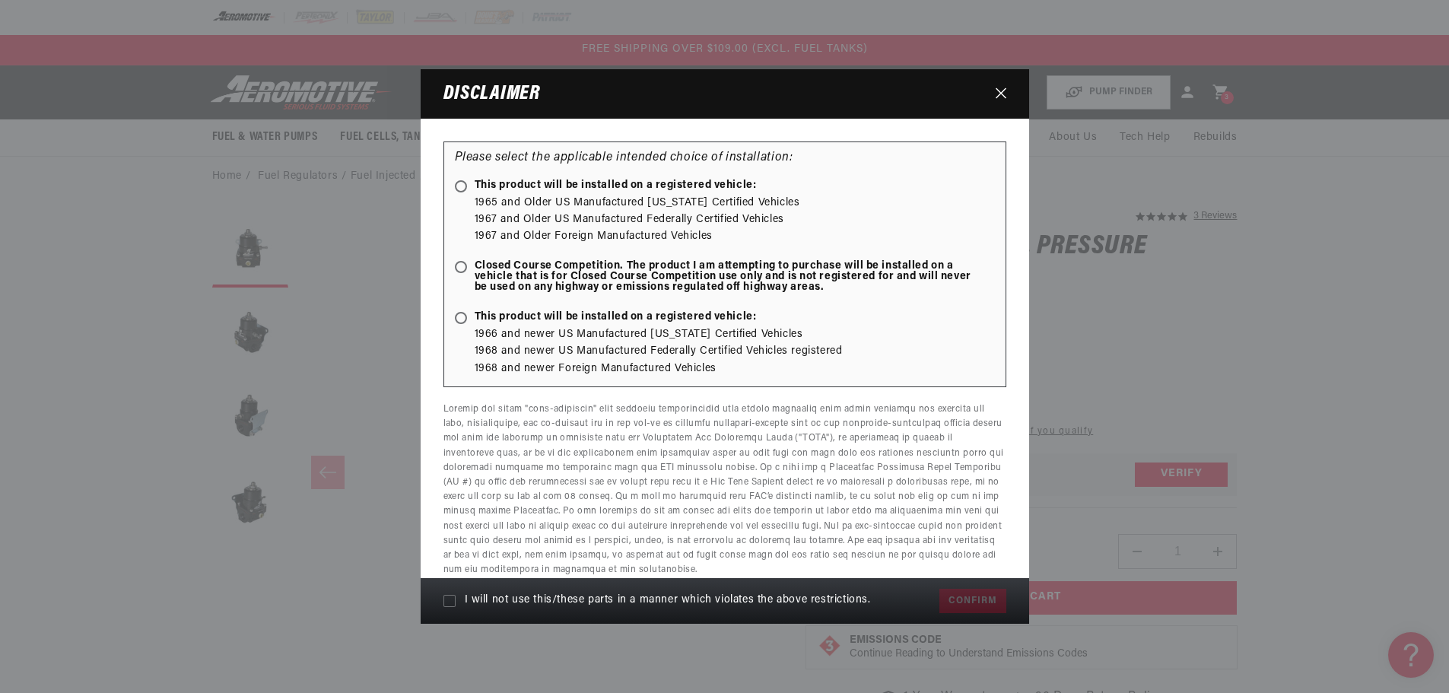
click at [462, 264] on ellipse at bounding box center [460, 266] width 7 height 7
click at [462, 264] on input "Closed Course Competition. The product I am attempting to purchase will be inst…" at bounding box center [464, 268] width 10 height 10
radio input "true"
click at [456, 601] on label "I will not use this/these parts in a manner which violates the above restrictio…" at bounding box center [687, 600] width 489 height 27
click at [455, 601] on input "I will not use this/these parts in a manner which violates the above restrictio…" at bounding box center [449, 601] width 12 height 12
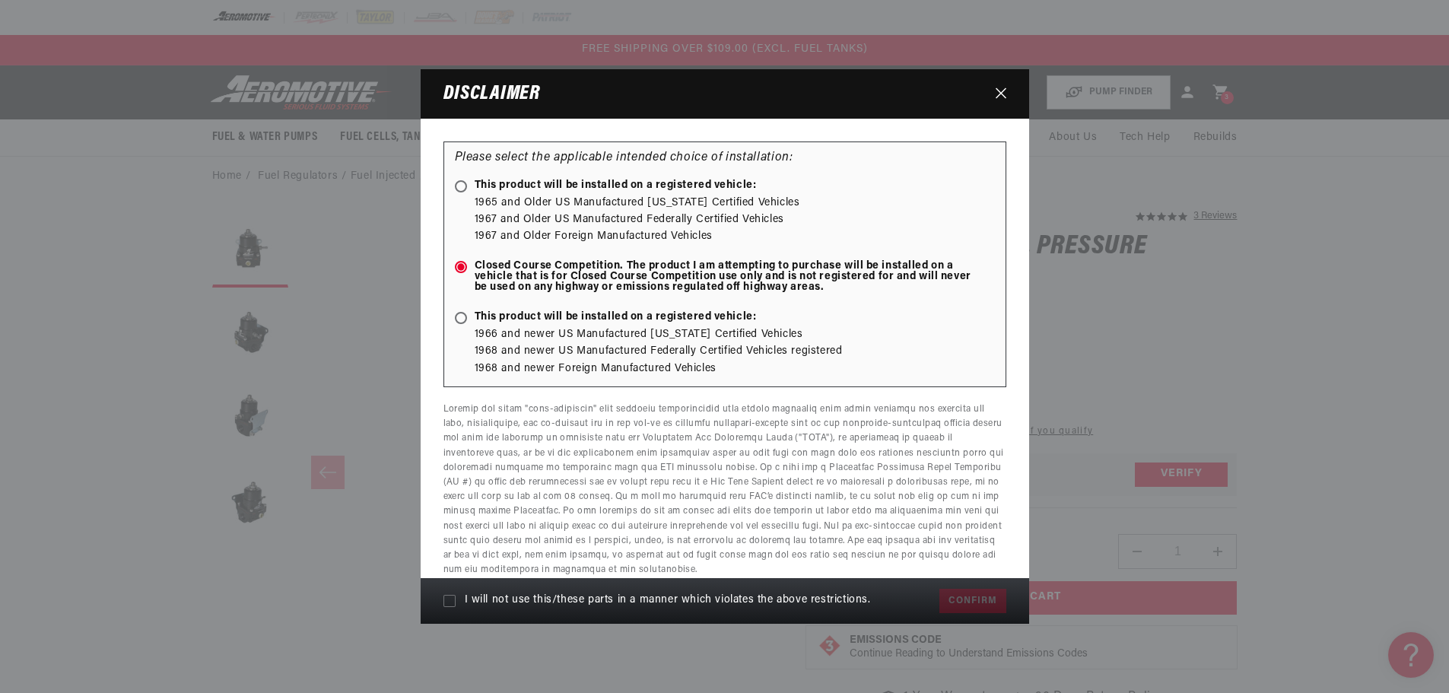
checkbox input "true"
click at [971, 598] on button "Confirm" at bounding box center [972, 601] width 66 height 24
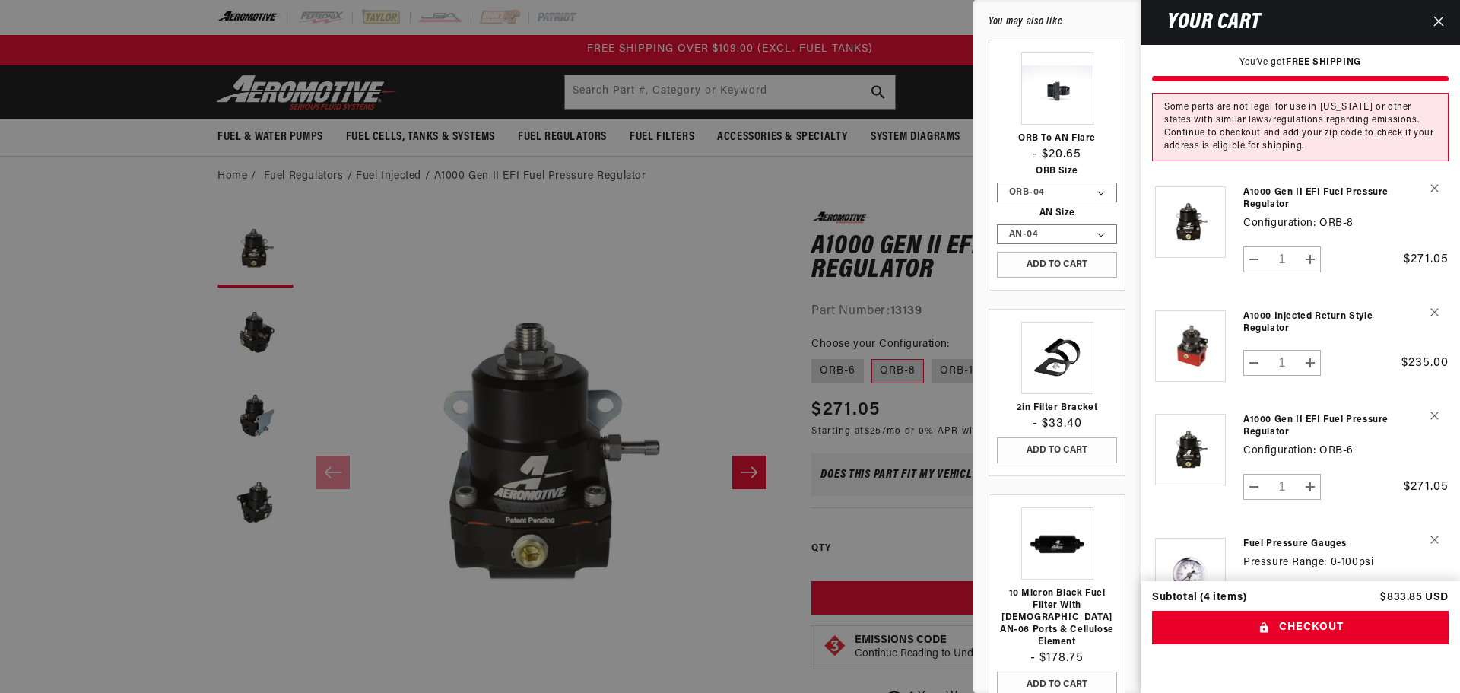
click at [669, 284] on div at bounding box center [730, 346] width 1460 height 693
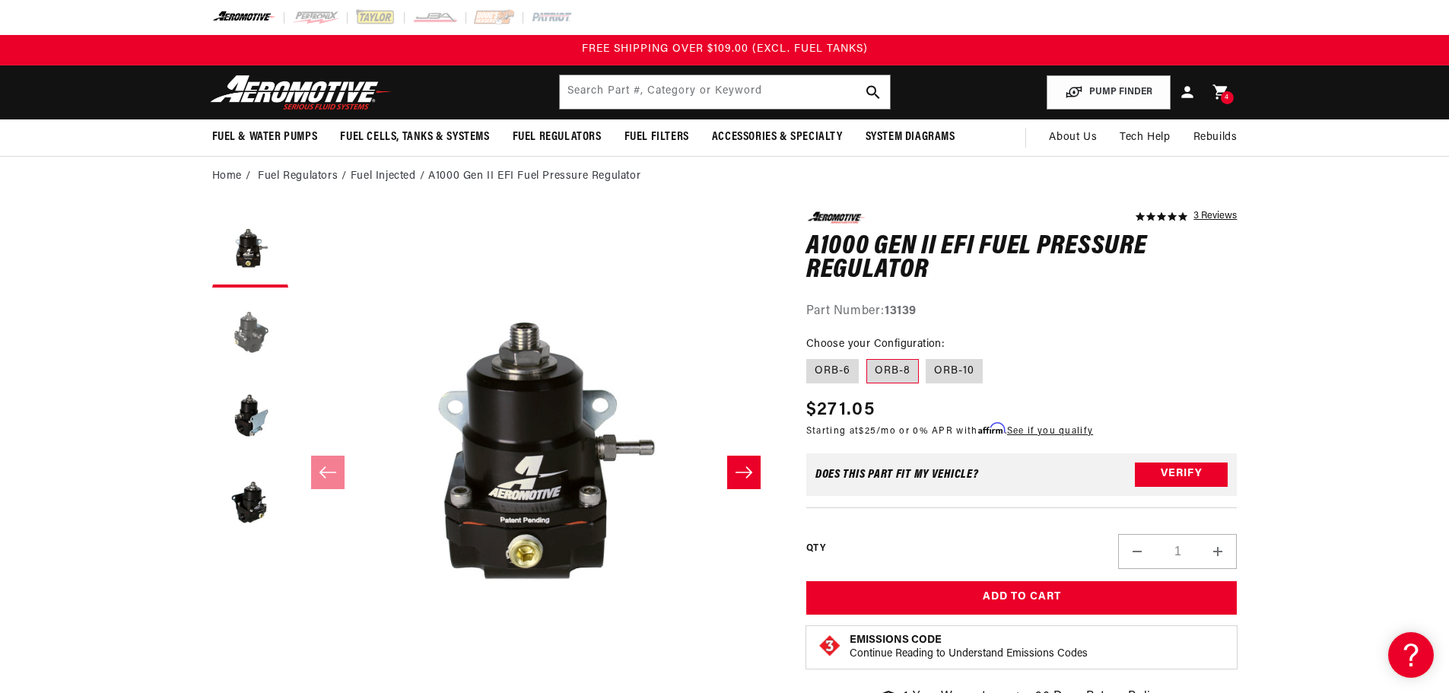
click at [256, 347] on button "Load image 2 in gallery view" at bounding box center [250, 333] width 76 height 76
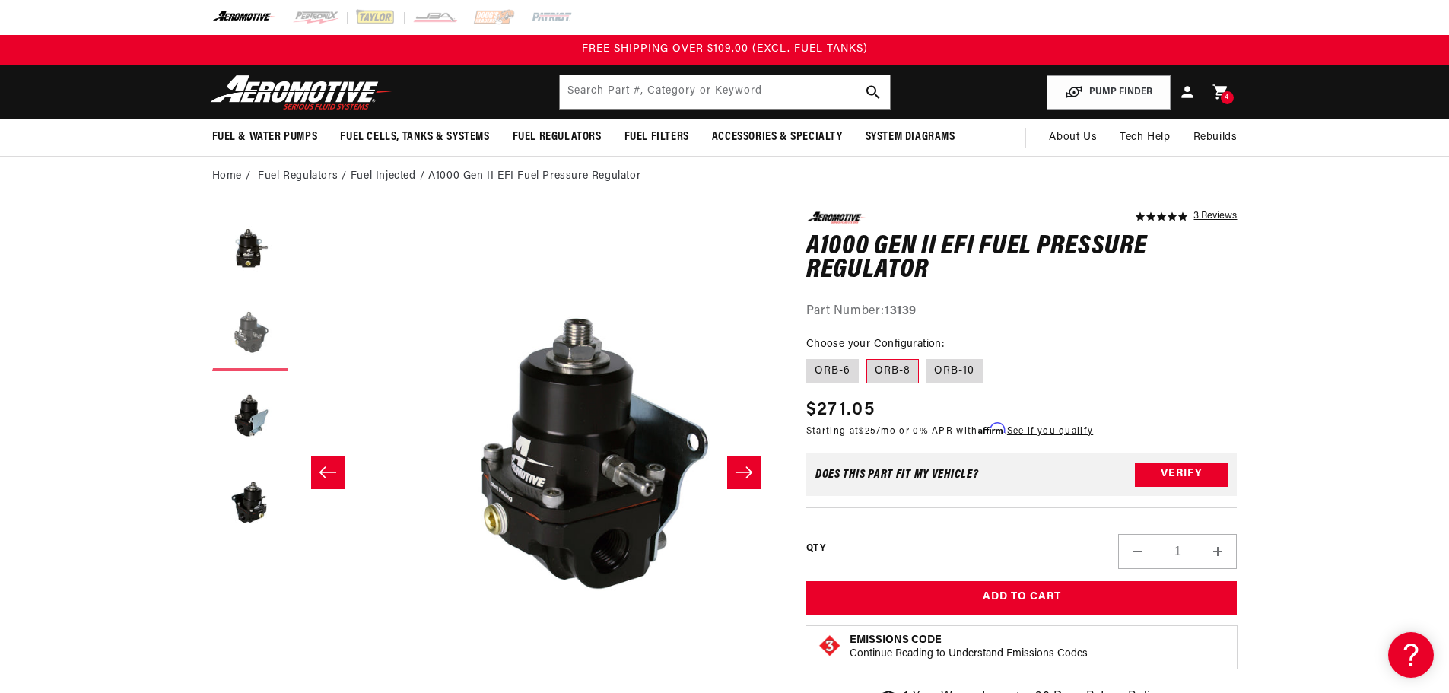
scroll to position [0, 480]
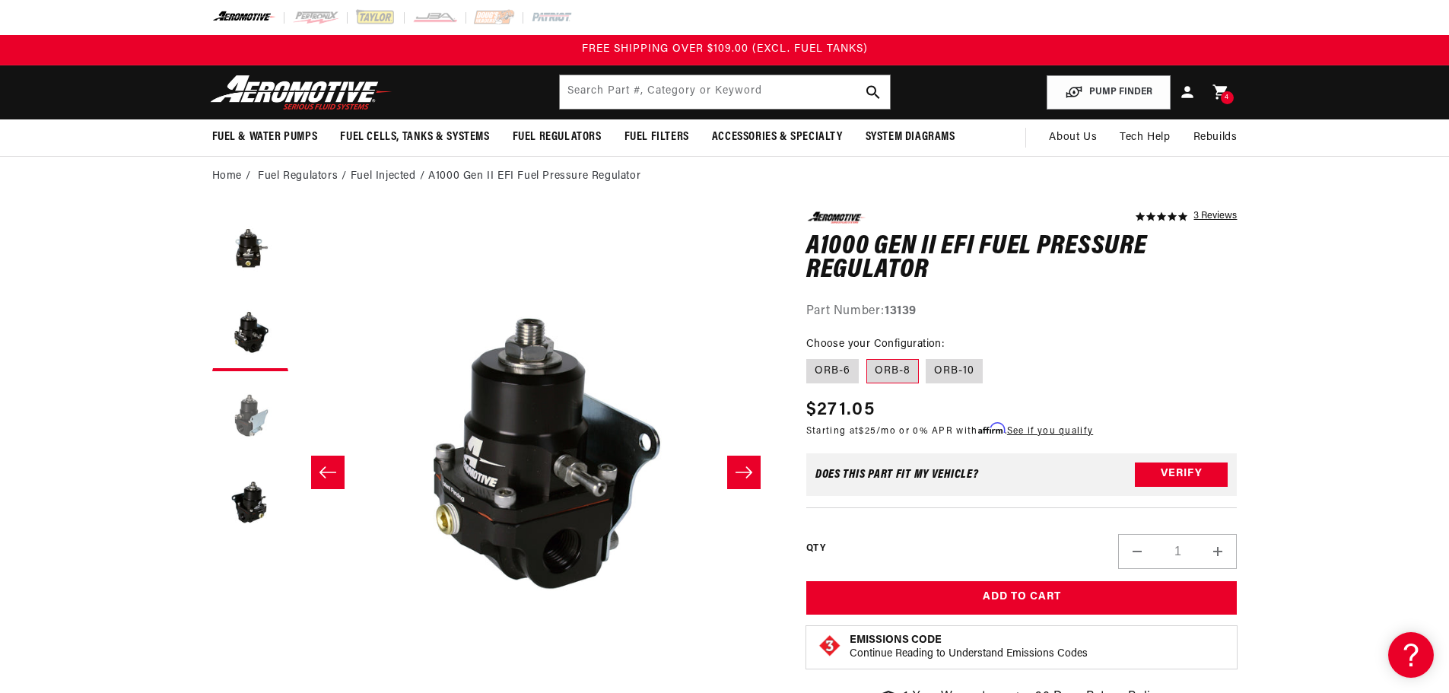
click at [248, 430] on button "Load image 3 in gallery view" at bounding box center [250, 417] width 76 height 76
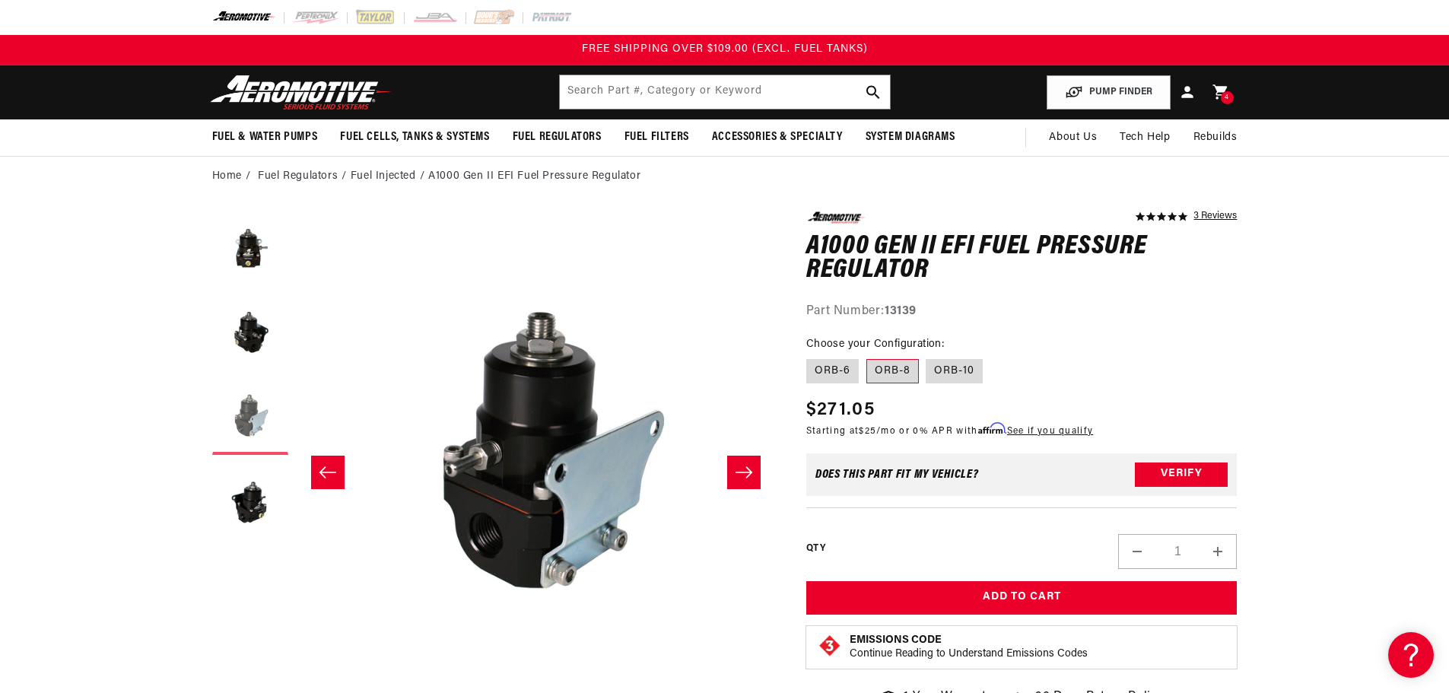
scroll to position [0, 960]
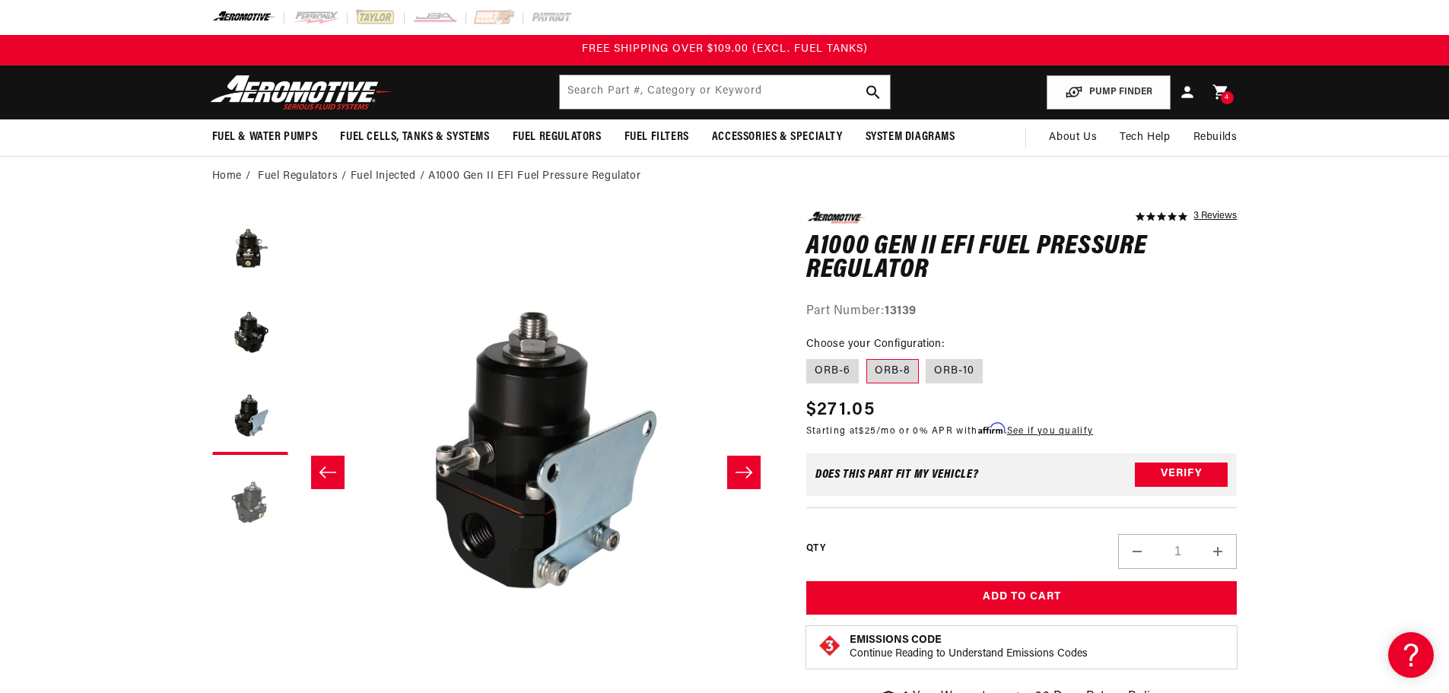
click at [252, 489] on button "Load image 4 in gallery view" at bounding box center [250, 500] width 76 height 76
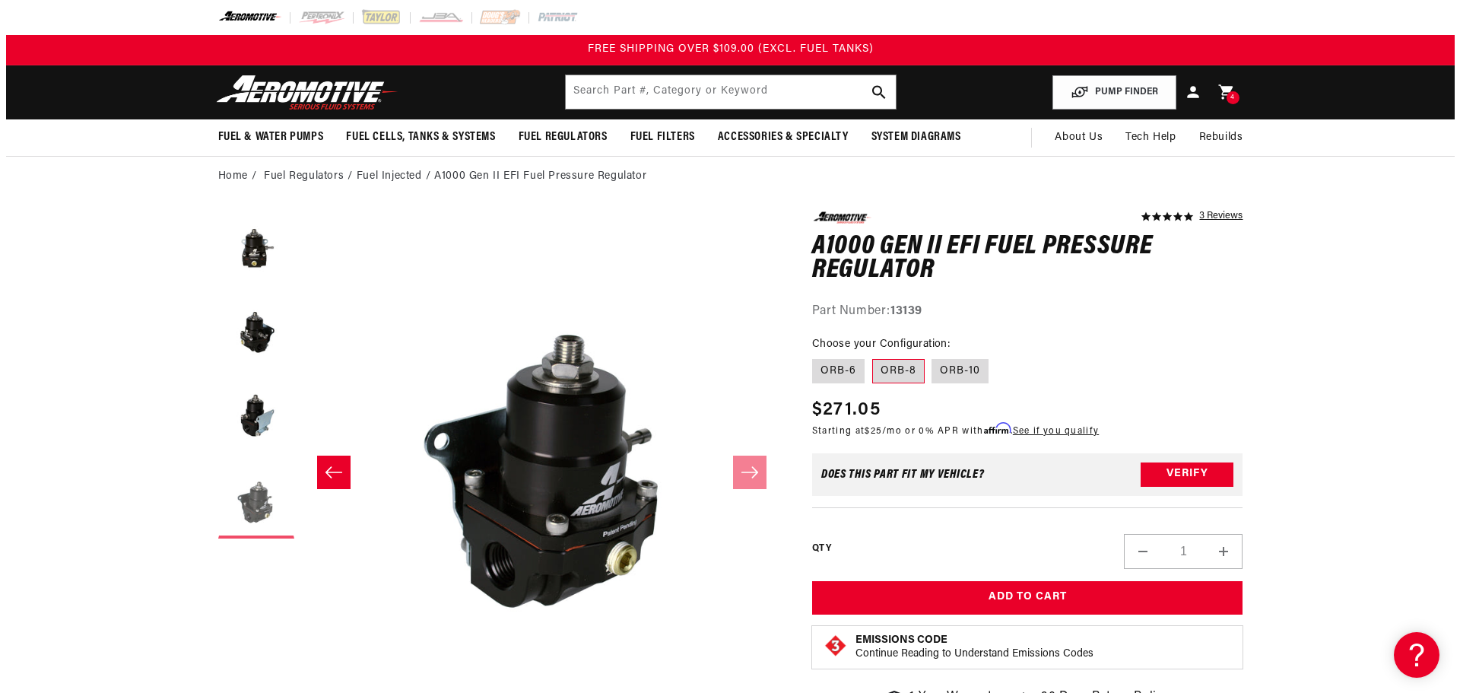
scroll to position [0, 1440]
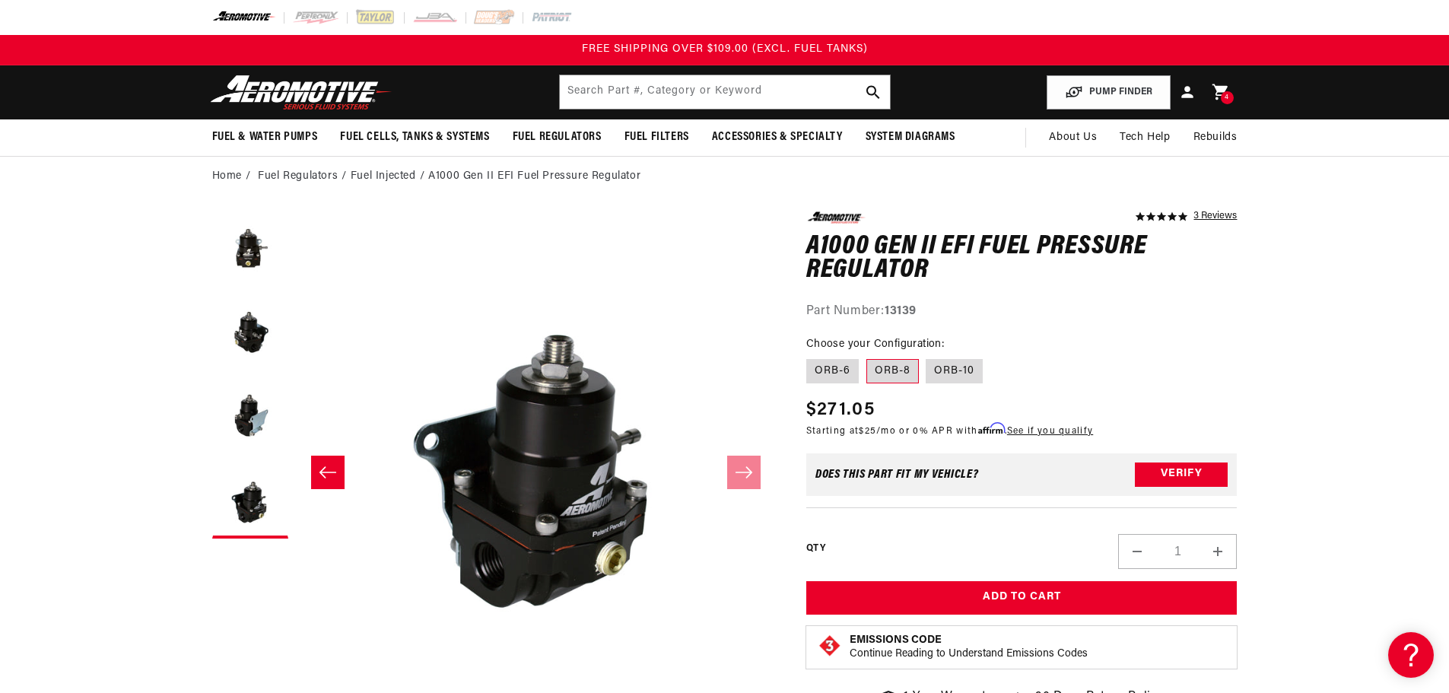
click at [1223, 97] on div "4 4 items" at bounding box center [1226, 97] width 13 height 13
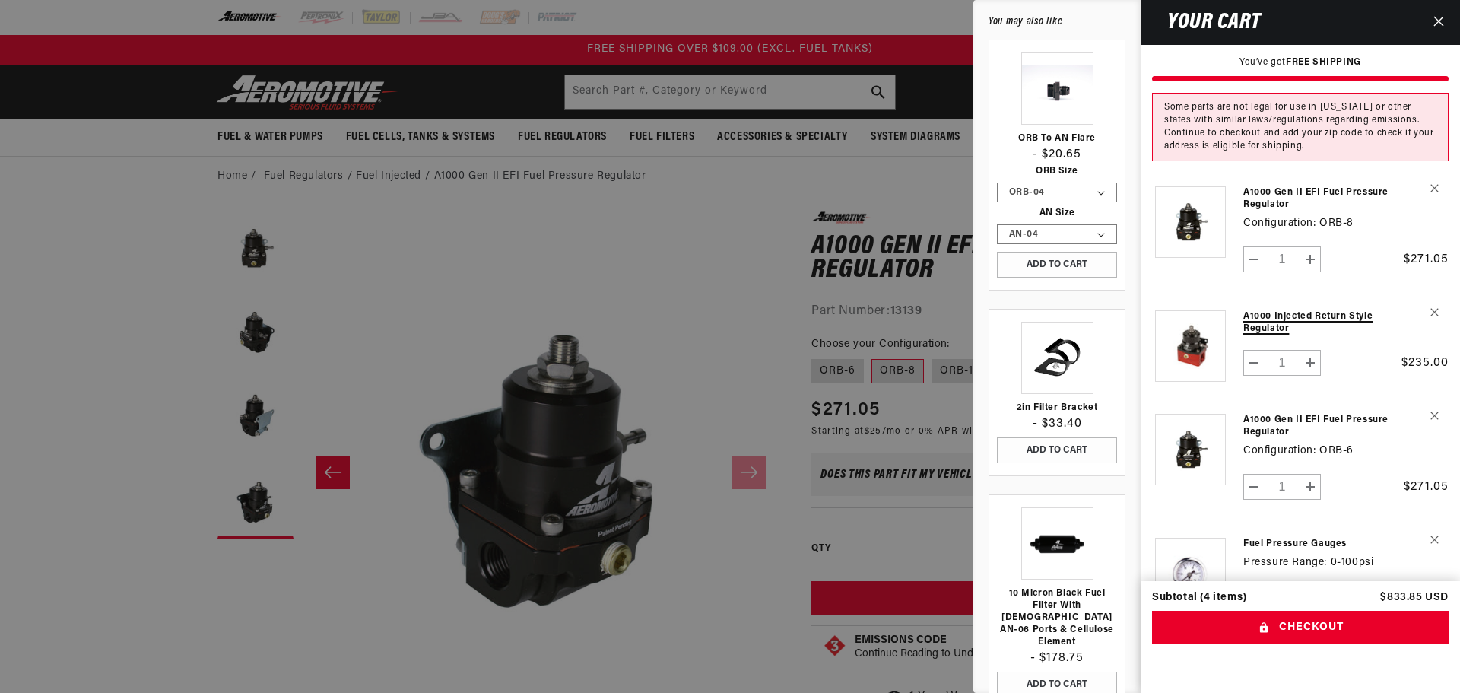
click at [1279, 319] on link "A1000 Injected return style Regulator" at bounding box center [1318, 322] width 151 height 24
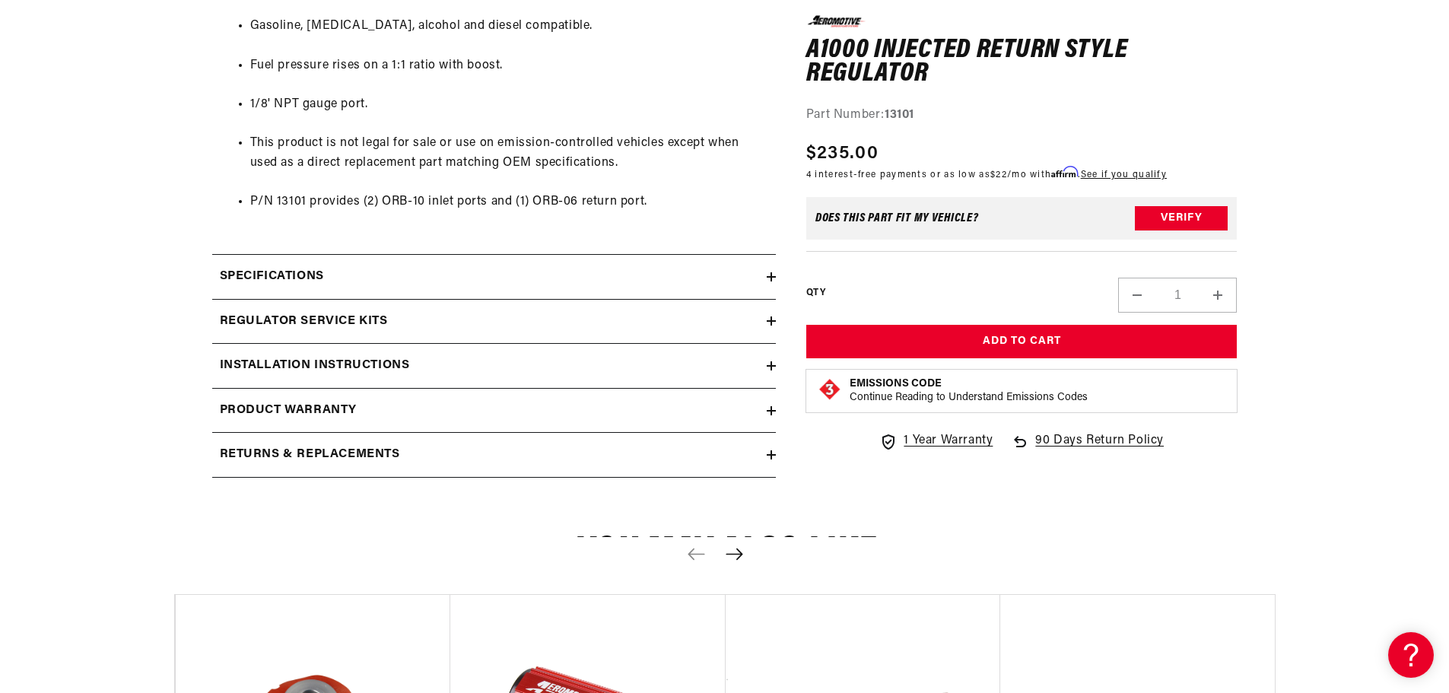
scroll to position [912, 0]
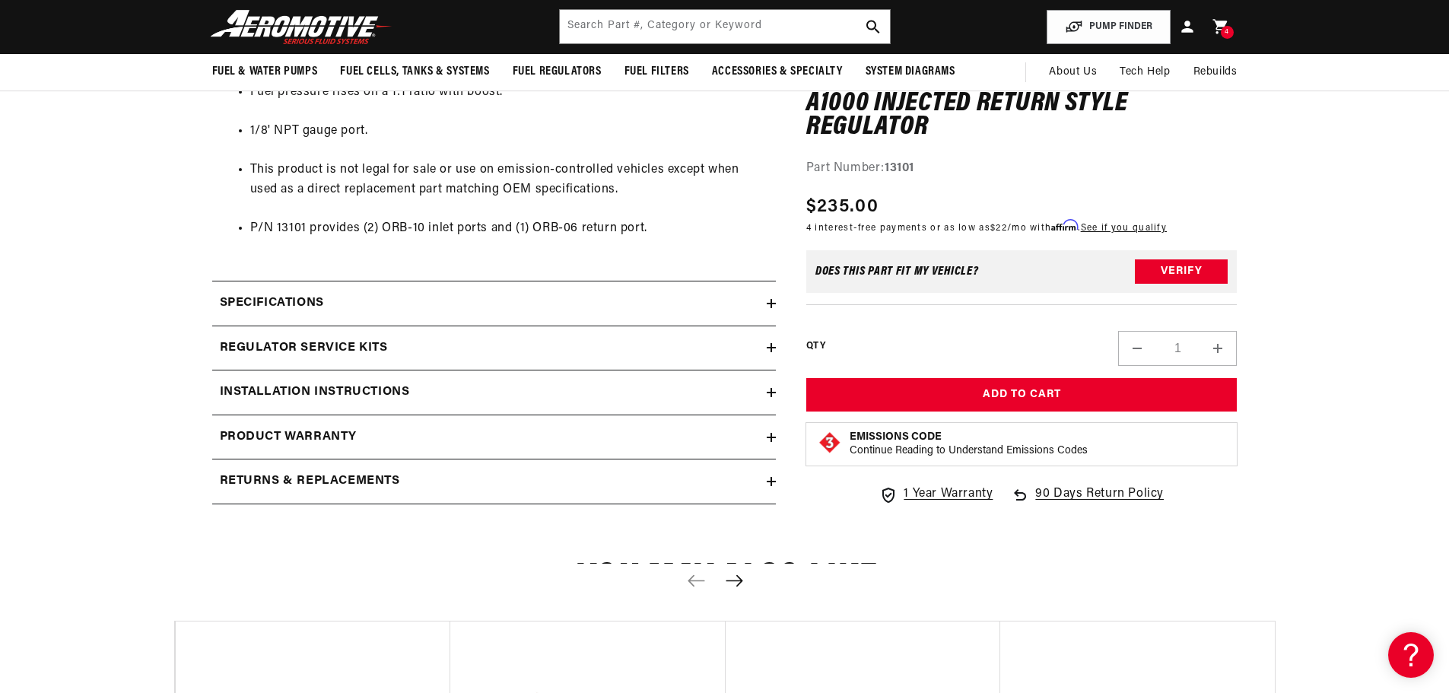
click at [559, 292] on summary "Specifications" at bounding box center [493, 303] width 563 height 44
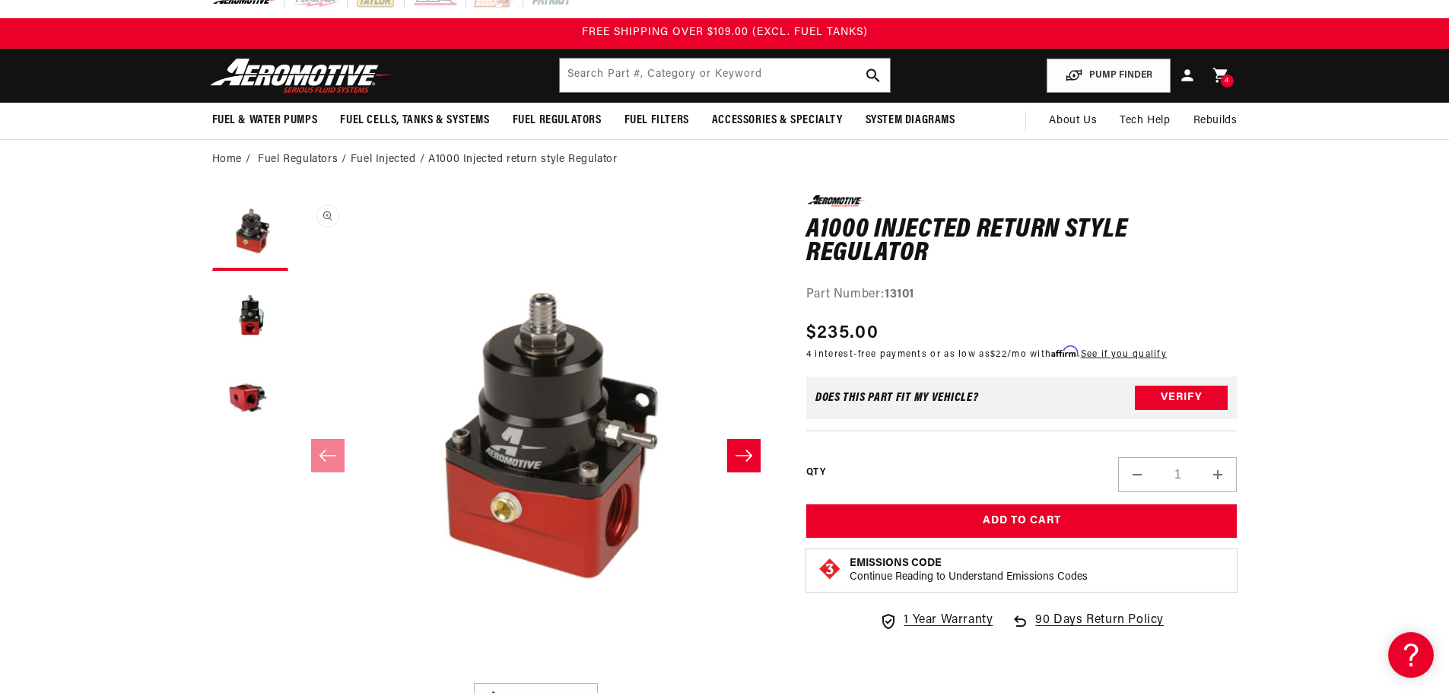
scroll to position [0, 0]
